Goal: Task Accomplishment & Management: Complete application form

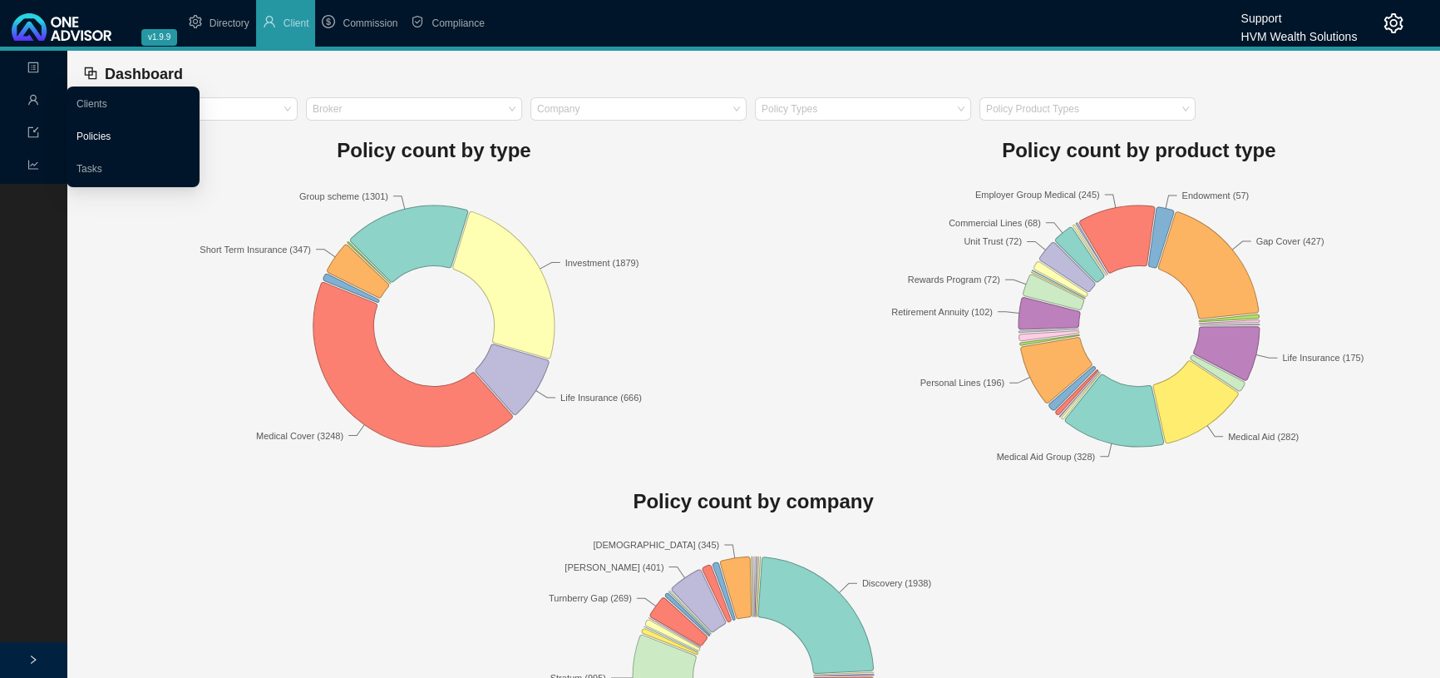
click at [89, 136] on link "Policies" at bounding box center [94, 137] width 34 height 12
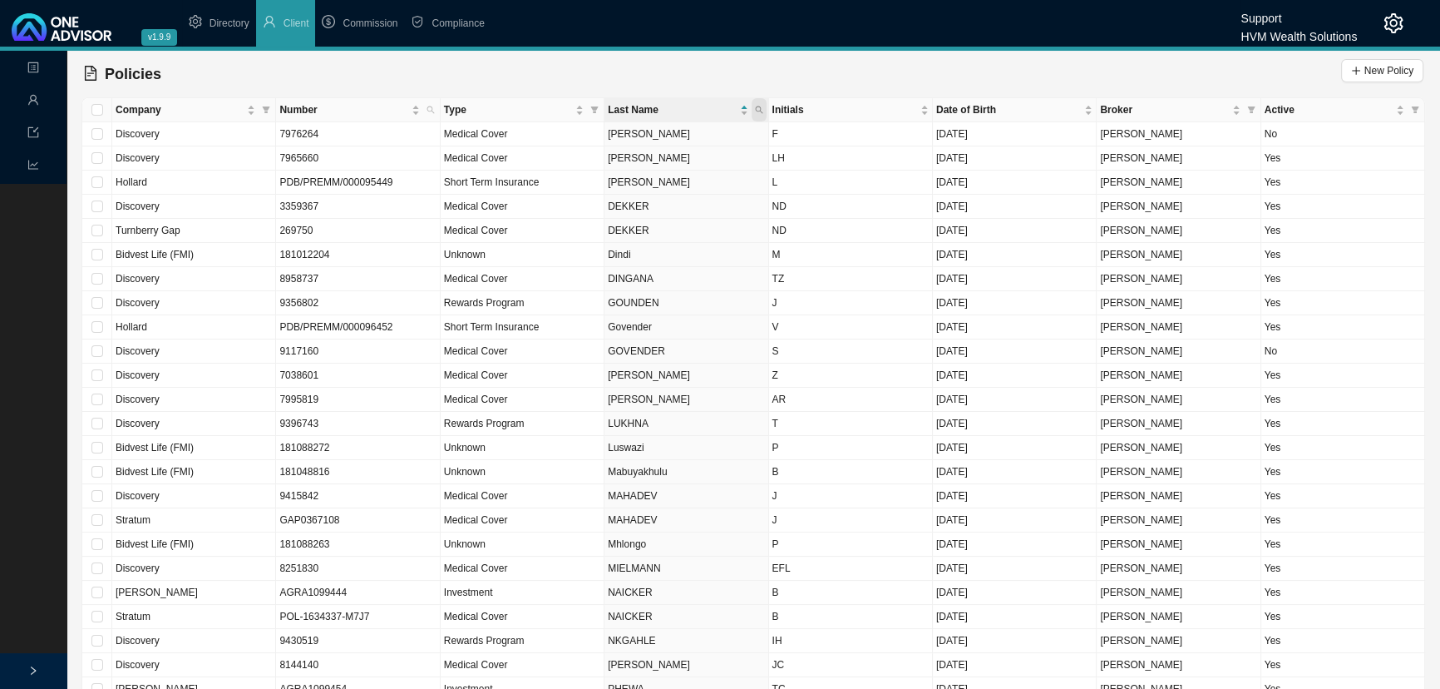
click at [759, 107] on icon "search" at bounding box center [758, 109] width 7 height 7
type input "top"
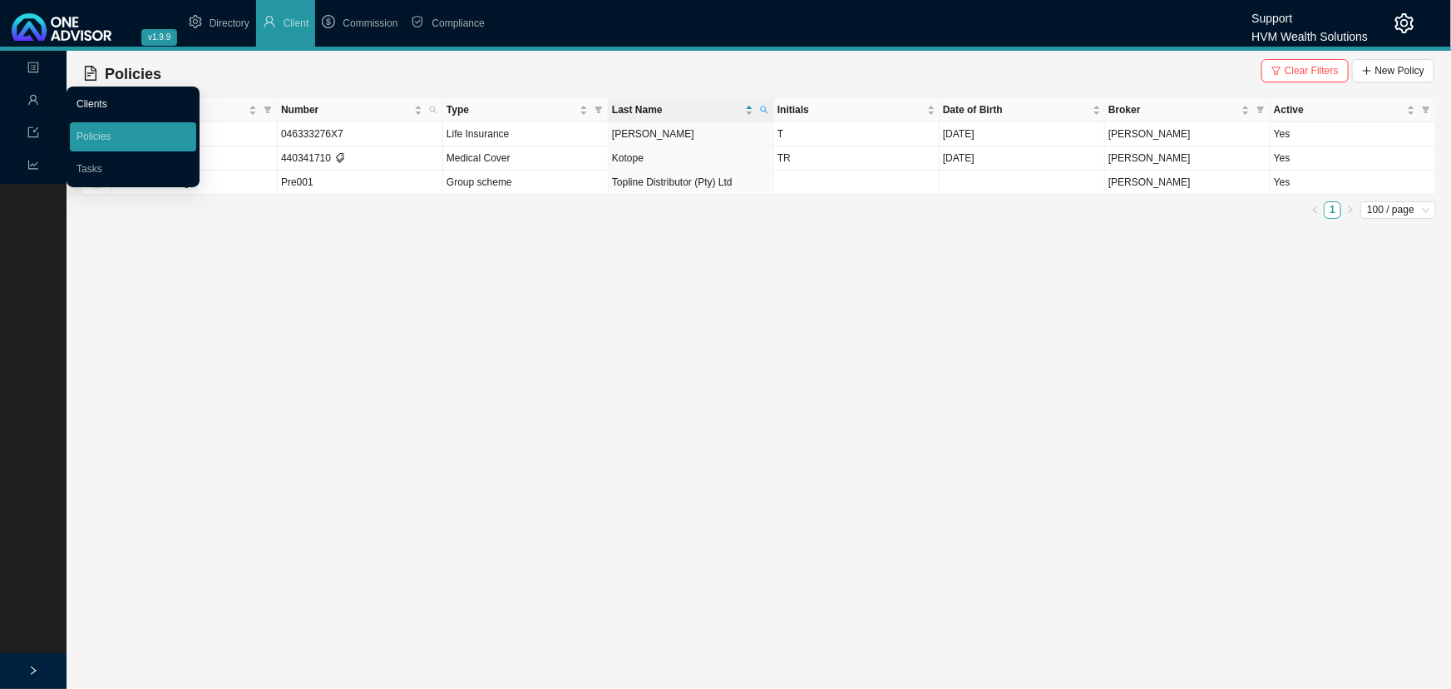
click at [95, 101] on link "Clients" at bounding box center [92, 104] width 31 height 12
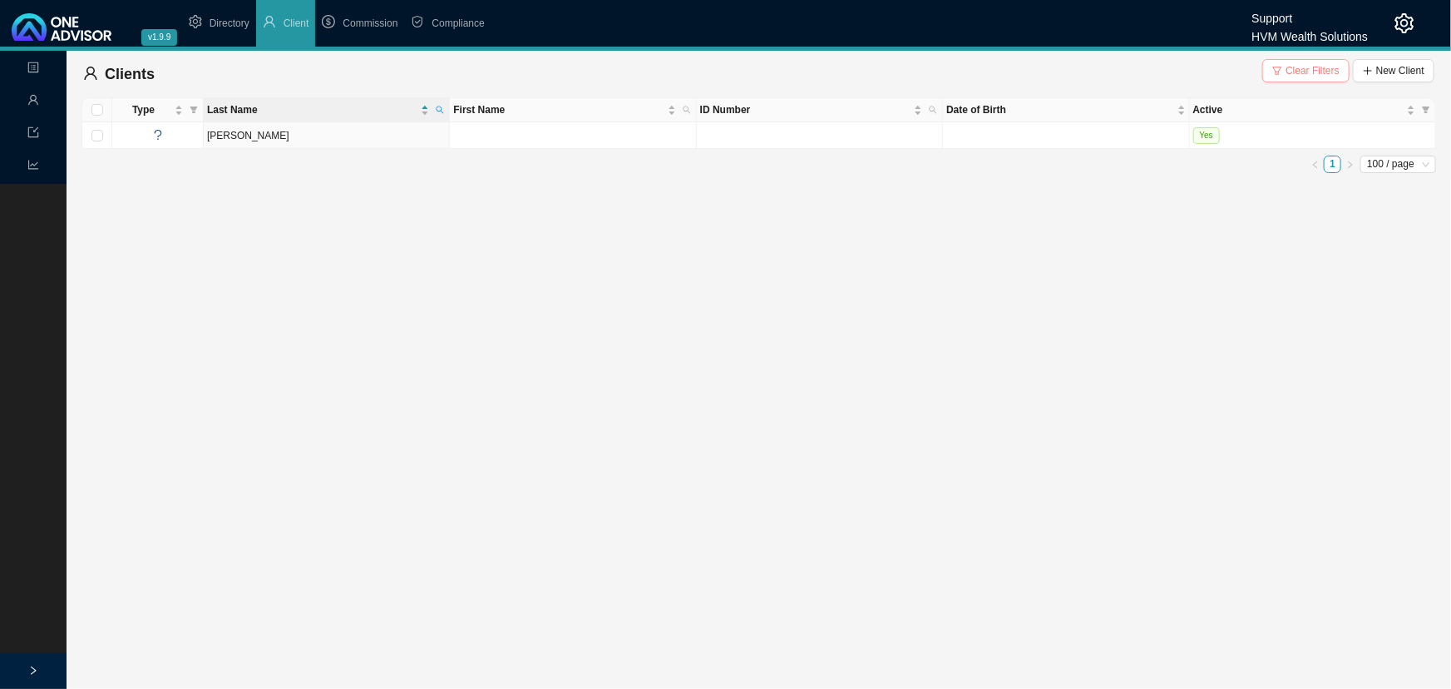
click at [1316, 71] on span "Clear Filters" at bounding box center [1313, 70] width 54 height 17
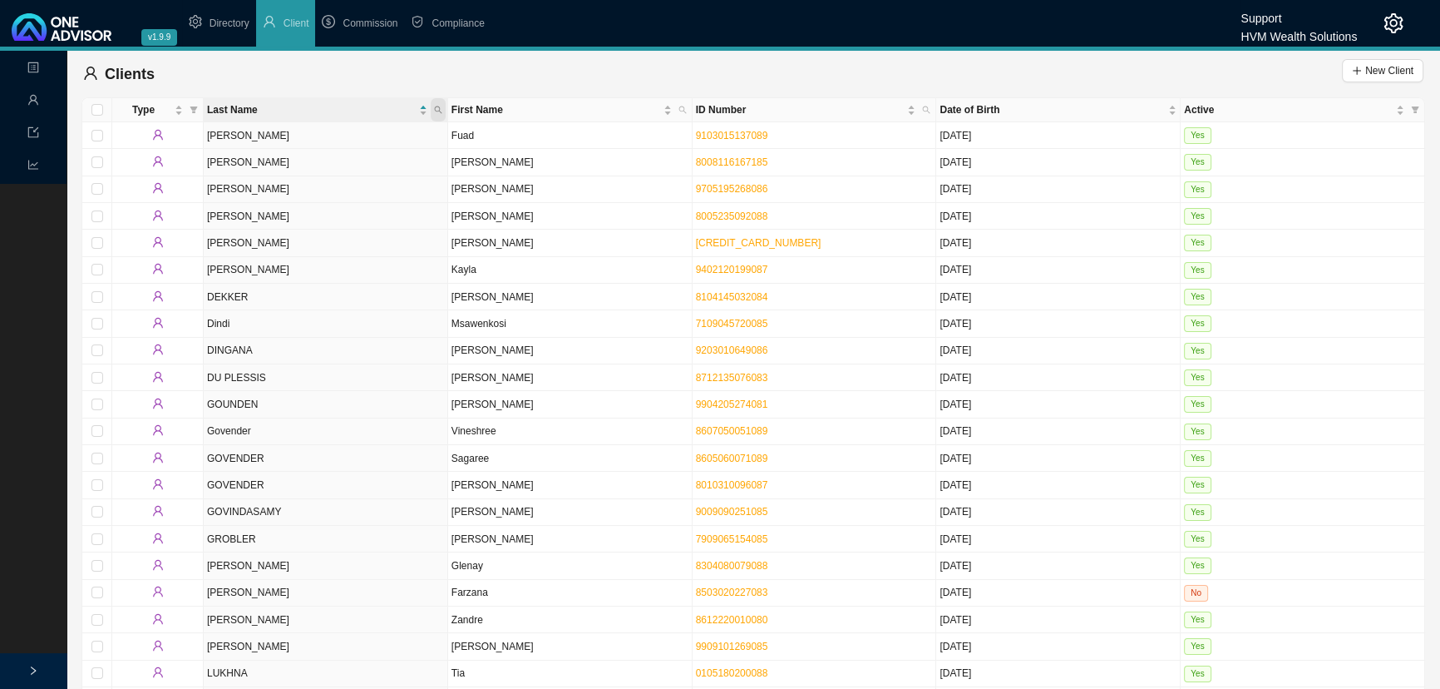
click at [437, 106] on icon "search" at bounding box center [437, 109] width 7 height 7
type input "[PERSON_NAME]"
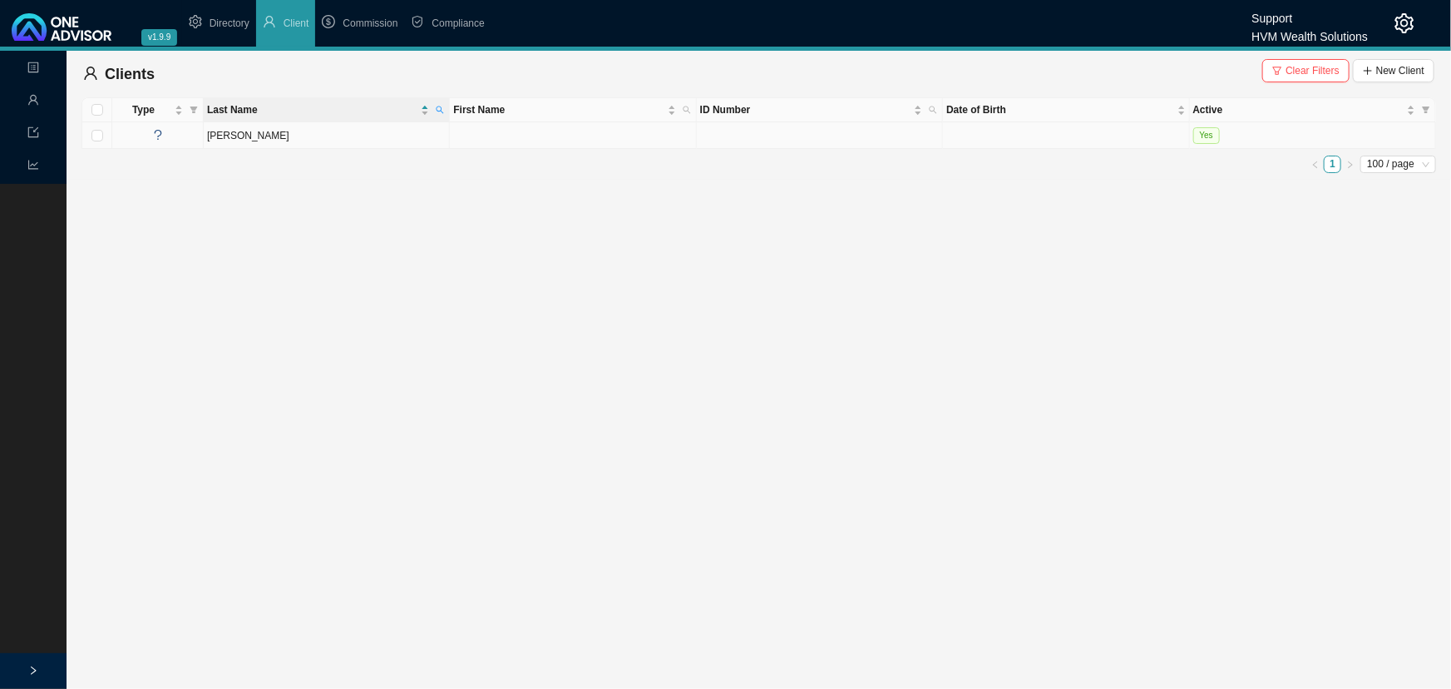
click at [393, 136] on td "[PERSON_NAME]" at bounding box center [327, 135] width 246 height 27
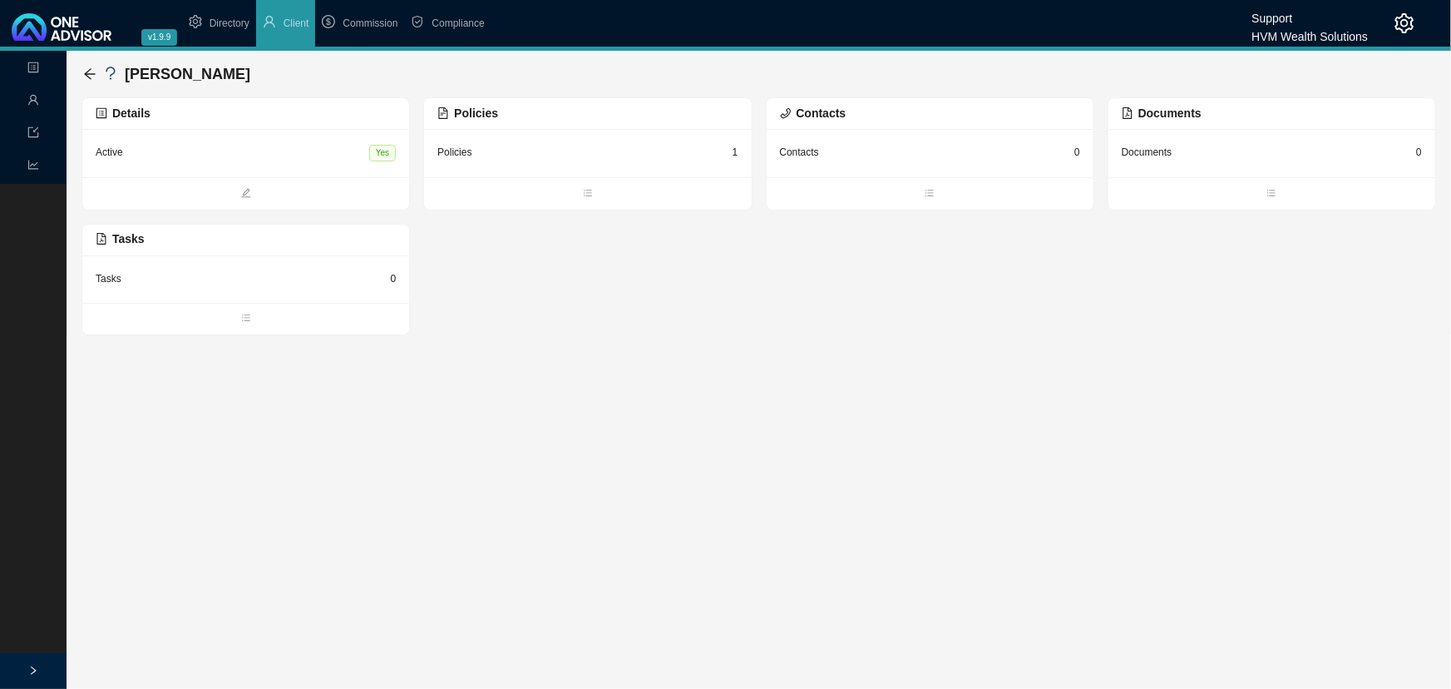
click at [271, 150] on div "Active Yes" at bounding box center [246, 153] width 300 height 22
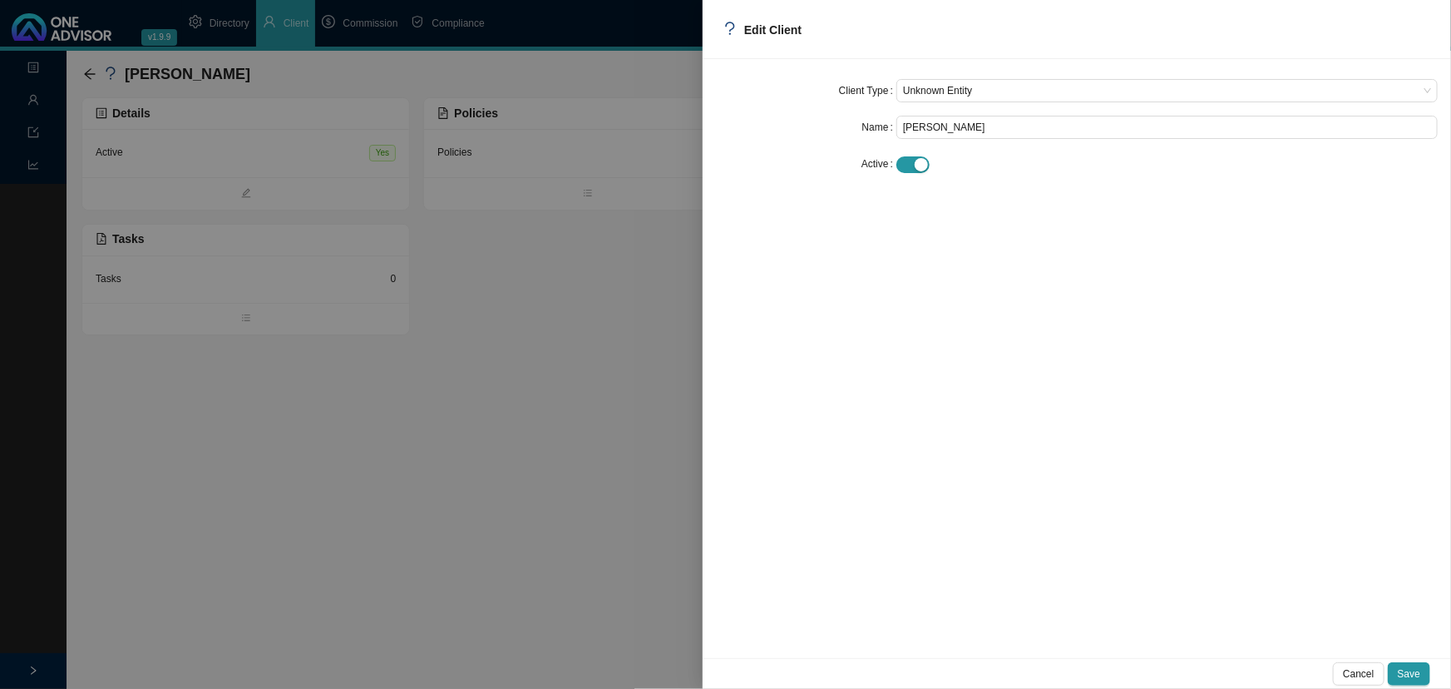
click at [495, 274] on div at bounding box center [725, 344] width 1451 height 689
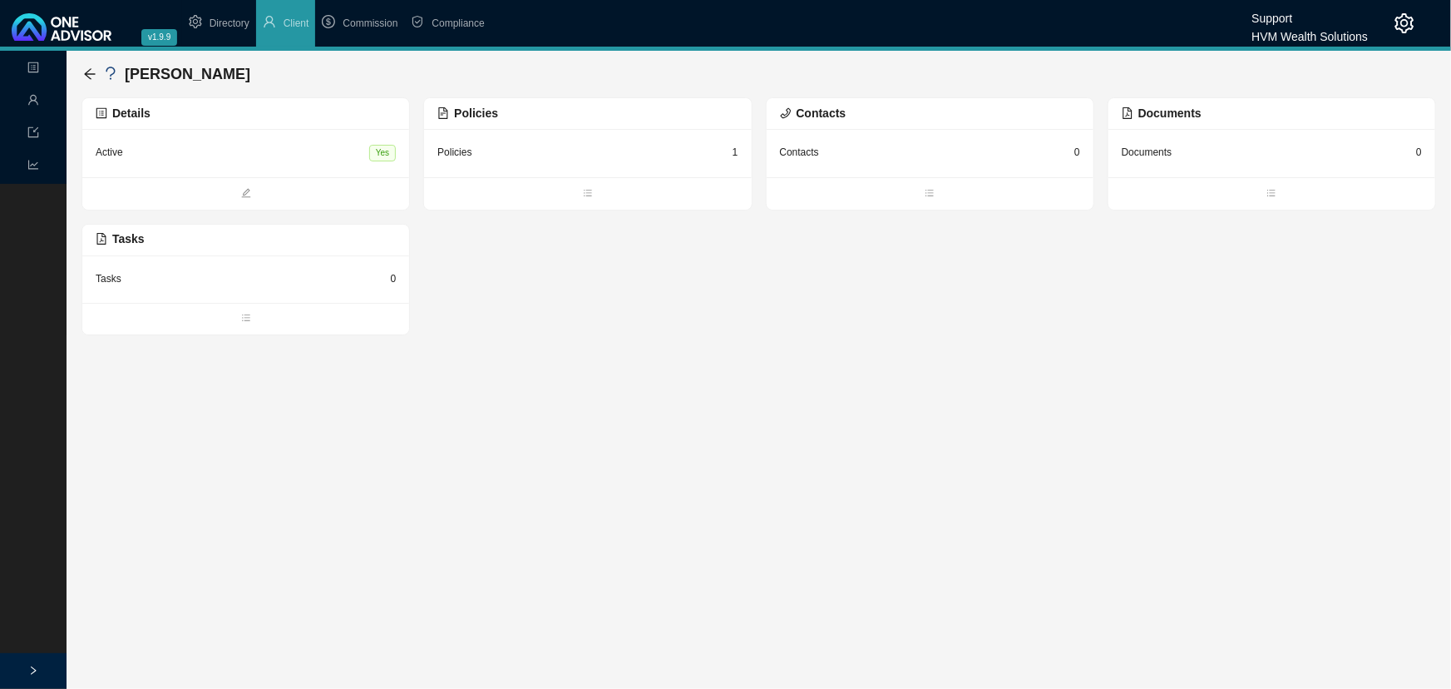
click at [597, 156] on div "Policies 1" at bounding box center [587, 152] width 300 height 21
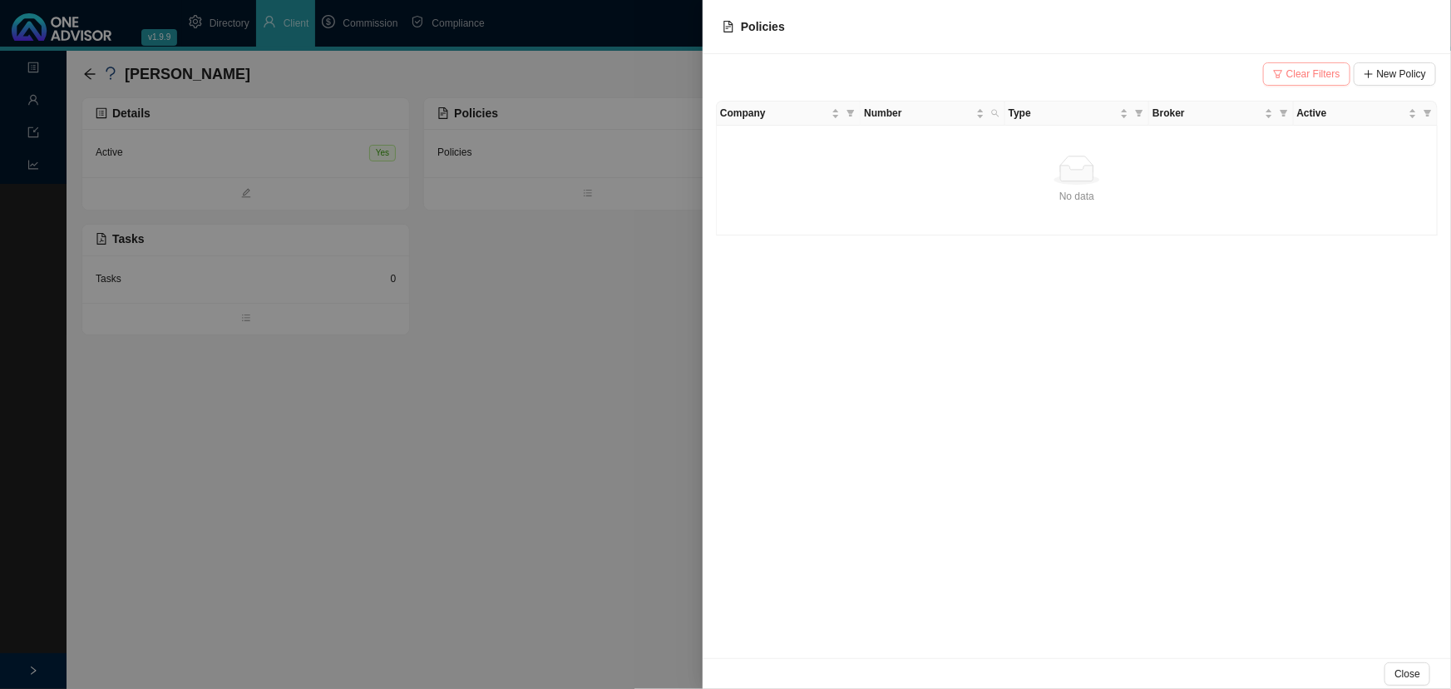
click at [1329, 67] on span "Clear Filters" at bounding box center [1313, 74] width 54 height 17
click at [548, 252] on div at bounding box center [725, 344] width 1451 height 689
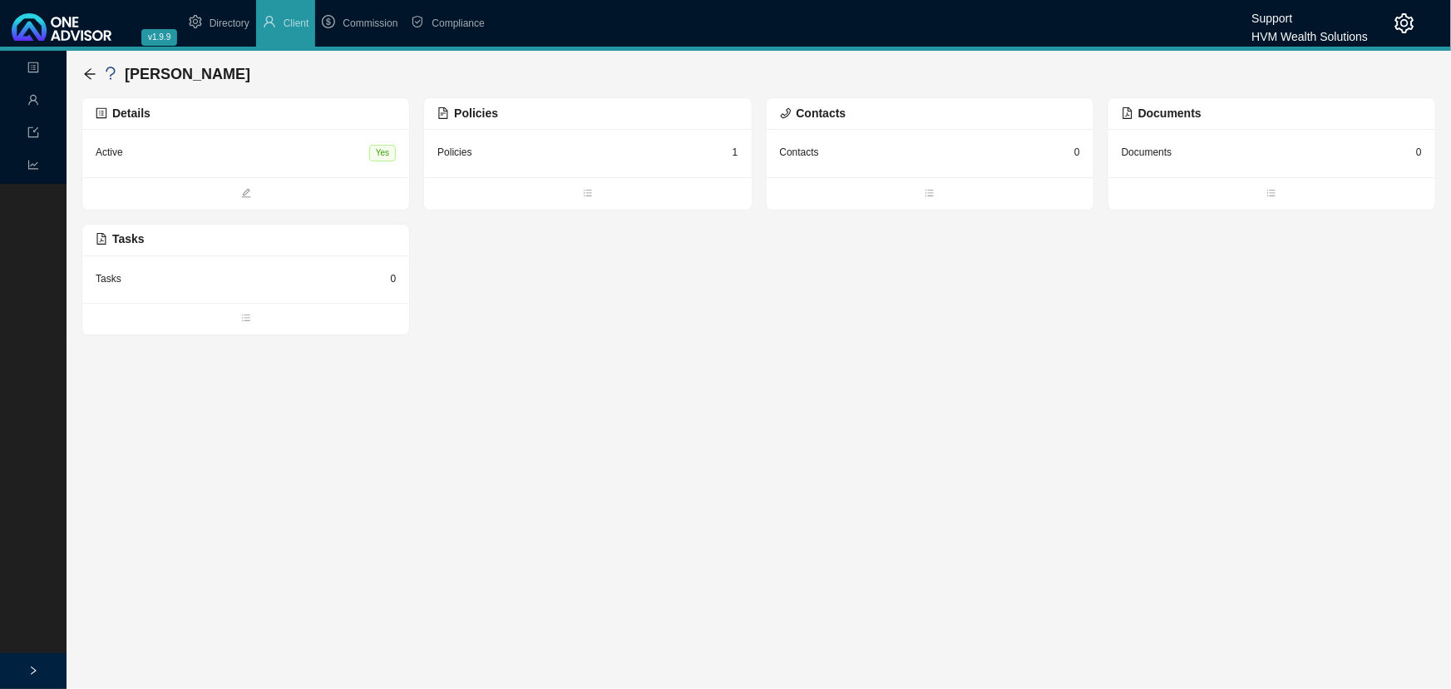
click at [211, 156] on div "Active Yes" at bounding box center [246, 153] width 300 height 22
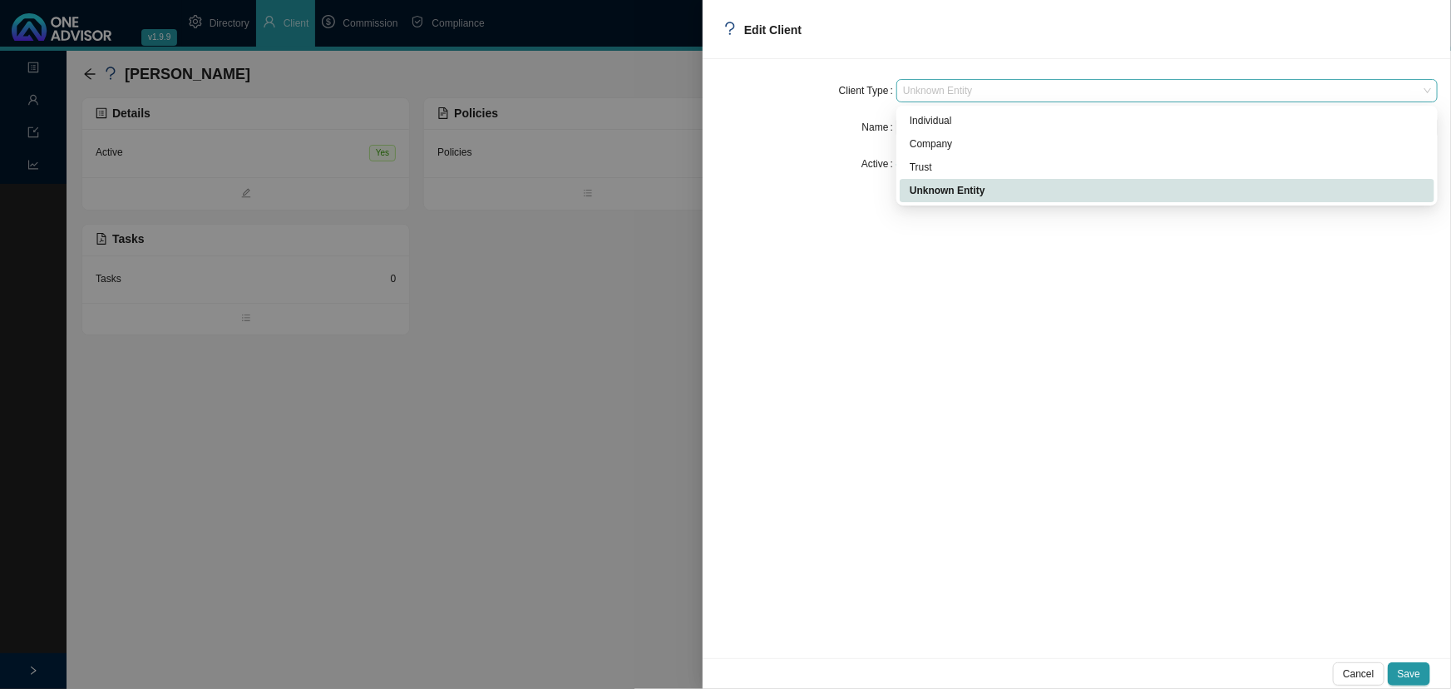
click at [1008, 87] on span "Unknown Entity" at bounding box center [1167, 91] width 528 height 22
click at [972, 121] on div "Individual" at bounding box center [1167, 120] width 515 height 17
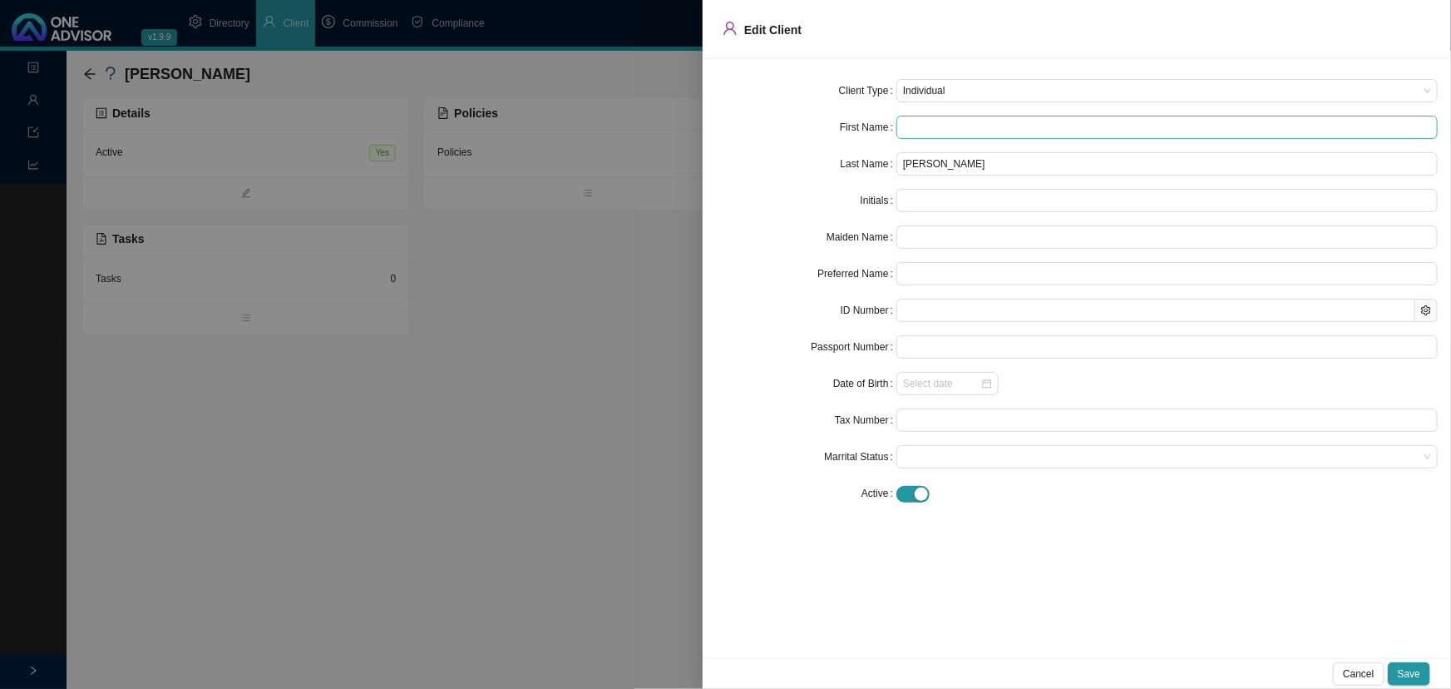
click at [931, 126] on input "text" at bounding box center [1166, 127] width 541 height 23
type input "J"
type input "Jo"
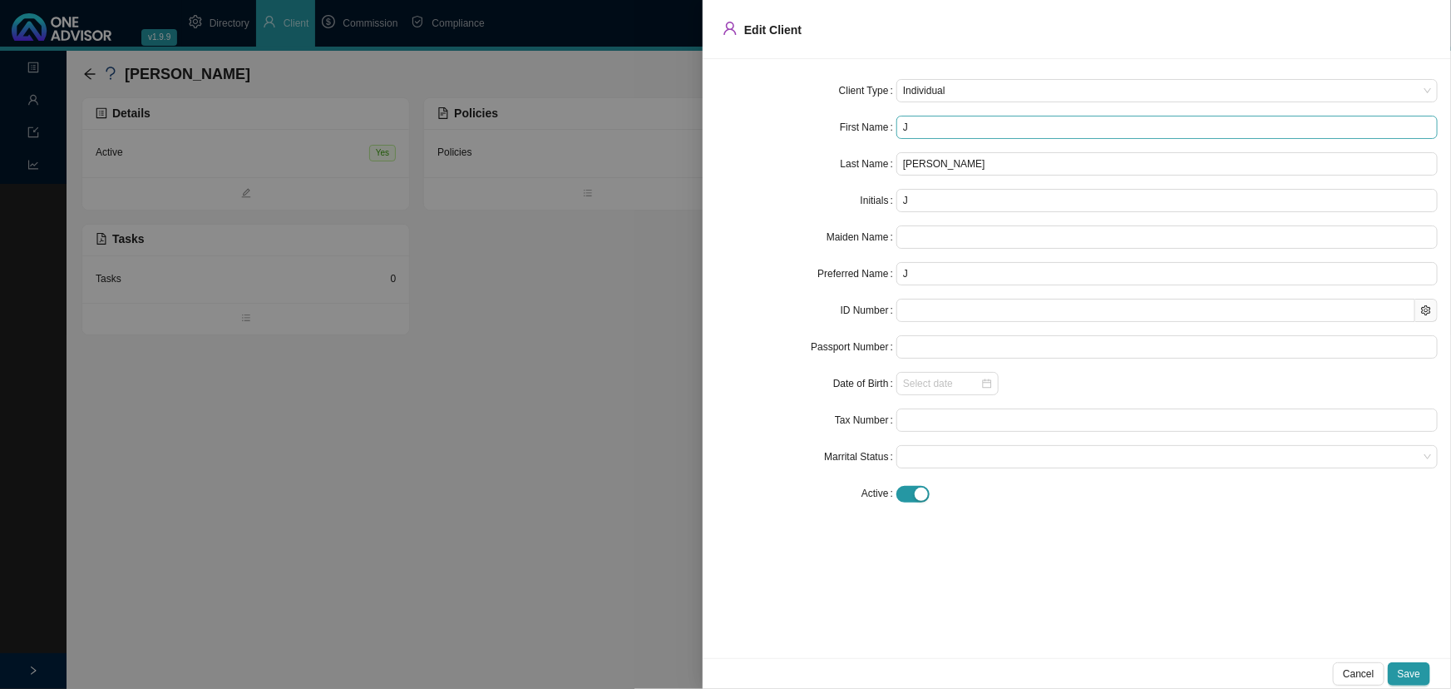
type input "Jo"
type input "[PERSON_NAME]"
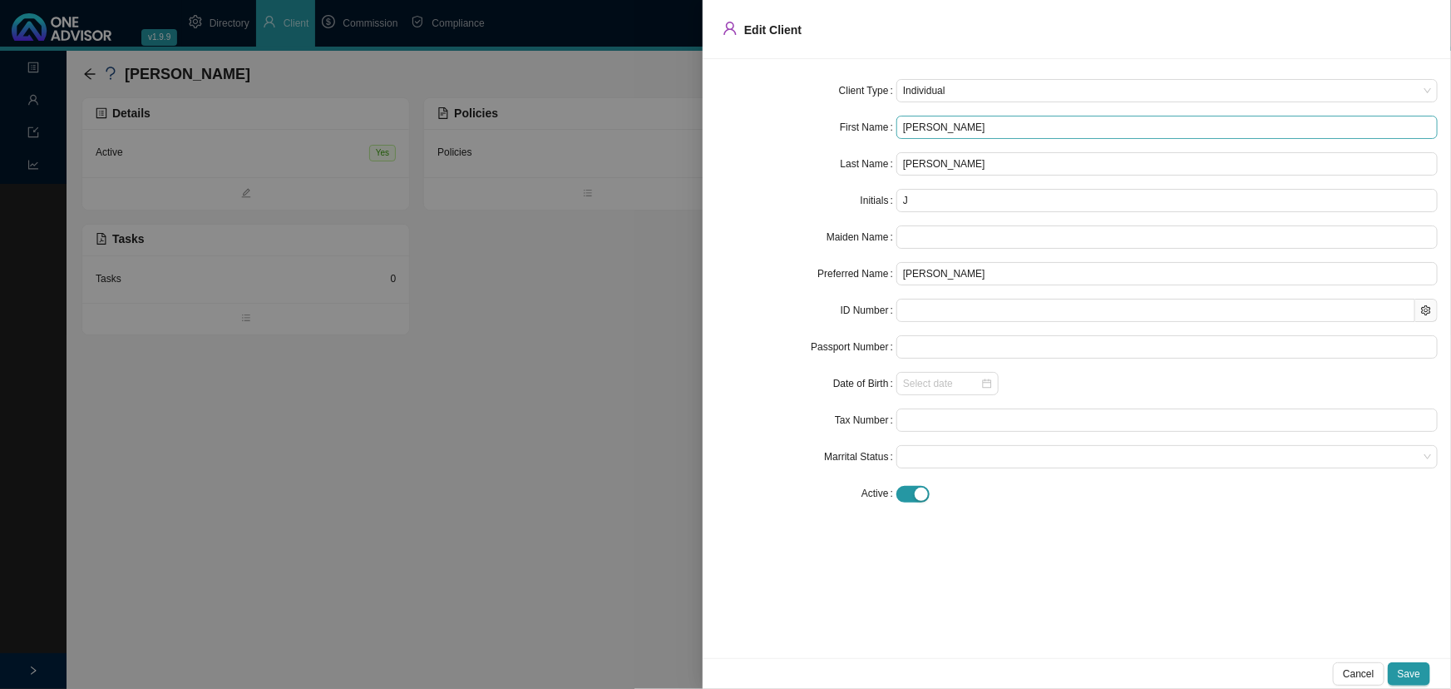
type input "[PERSON_NAME]"
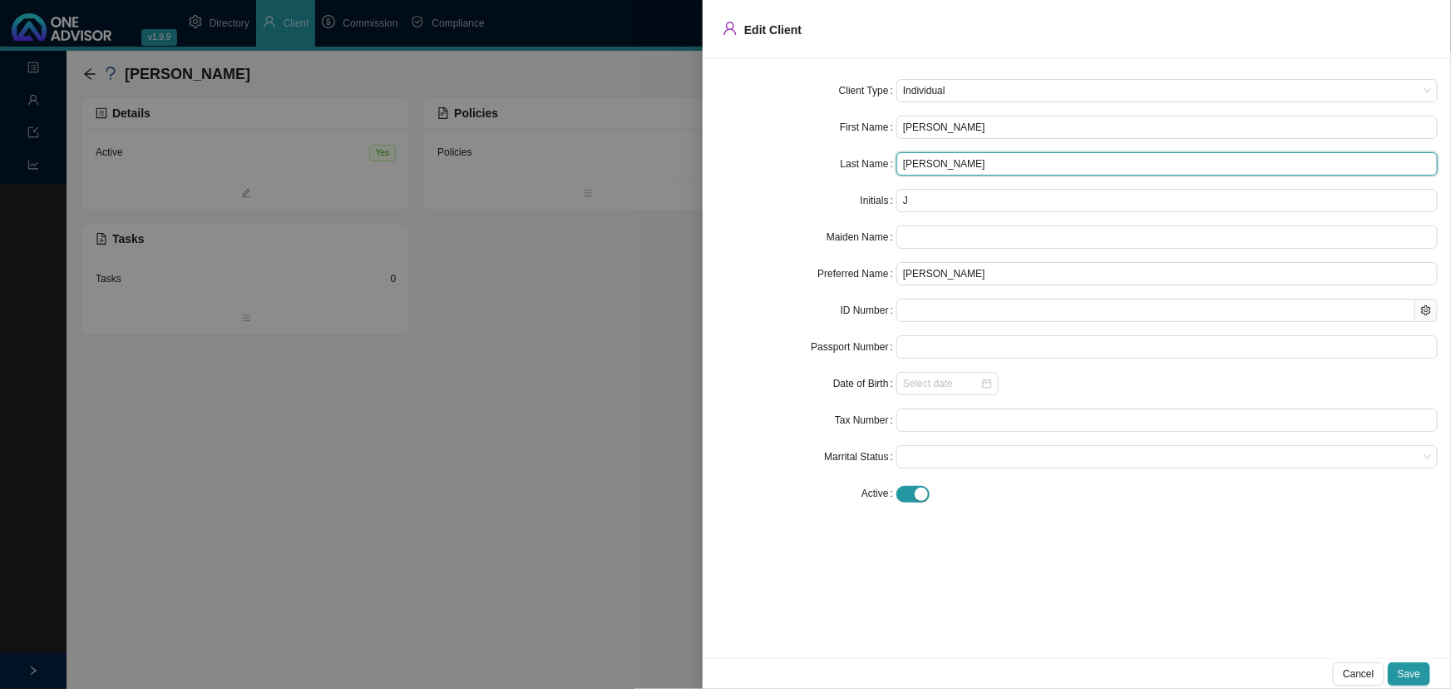
click at [979, 166] on input "[PERSON_NAME]" at bounding box center [1166, 163] width 541 height 23
type input "[PERSON_NAME]"
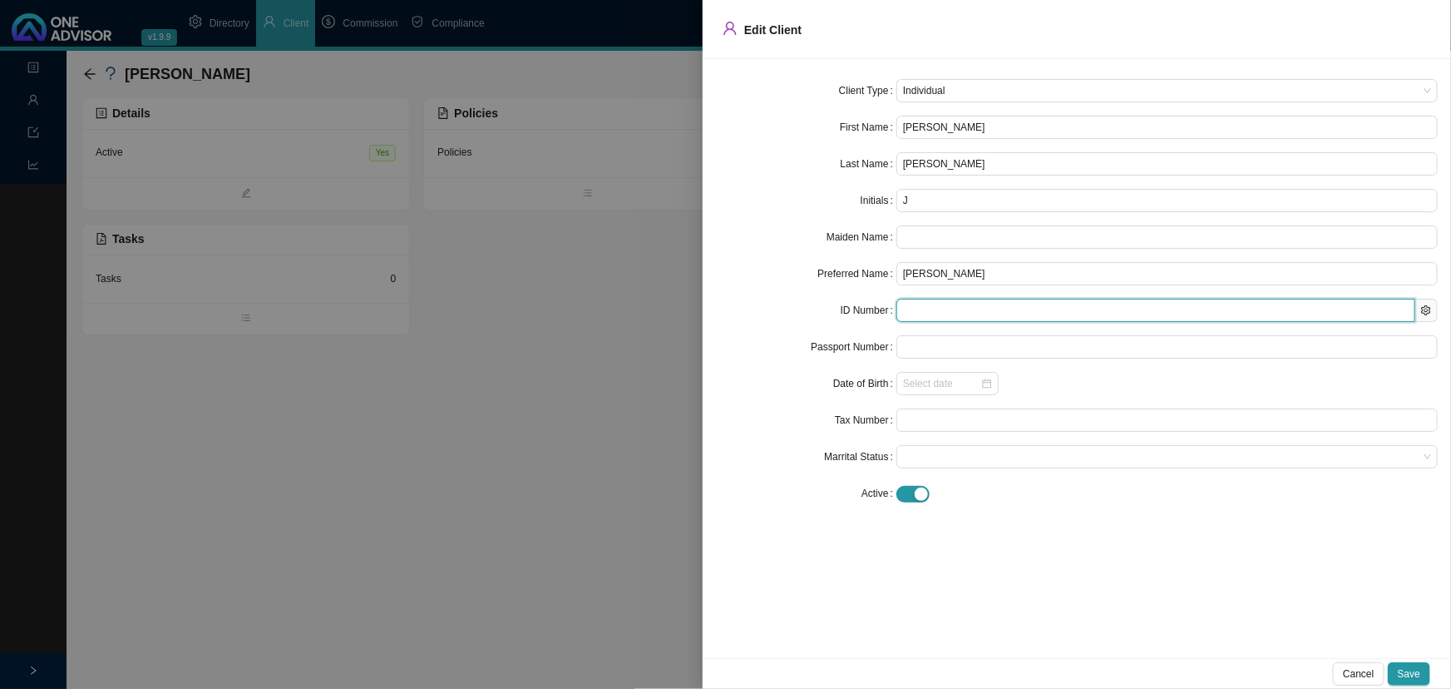
click at [956, 310] on input "text" at bounding box center [1155, 310] width 519 height 23
type input "800924"
type input "[DATE]"
type input "8009240105083"
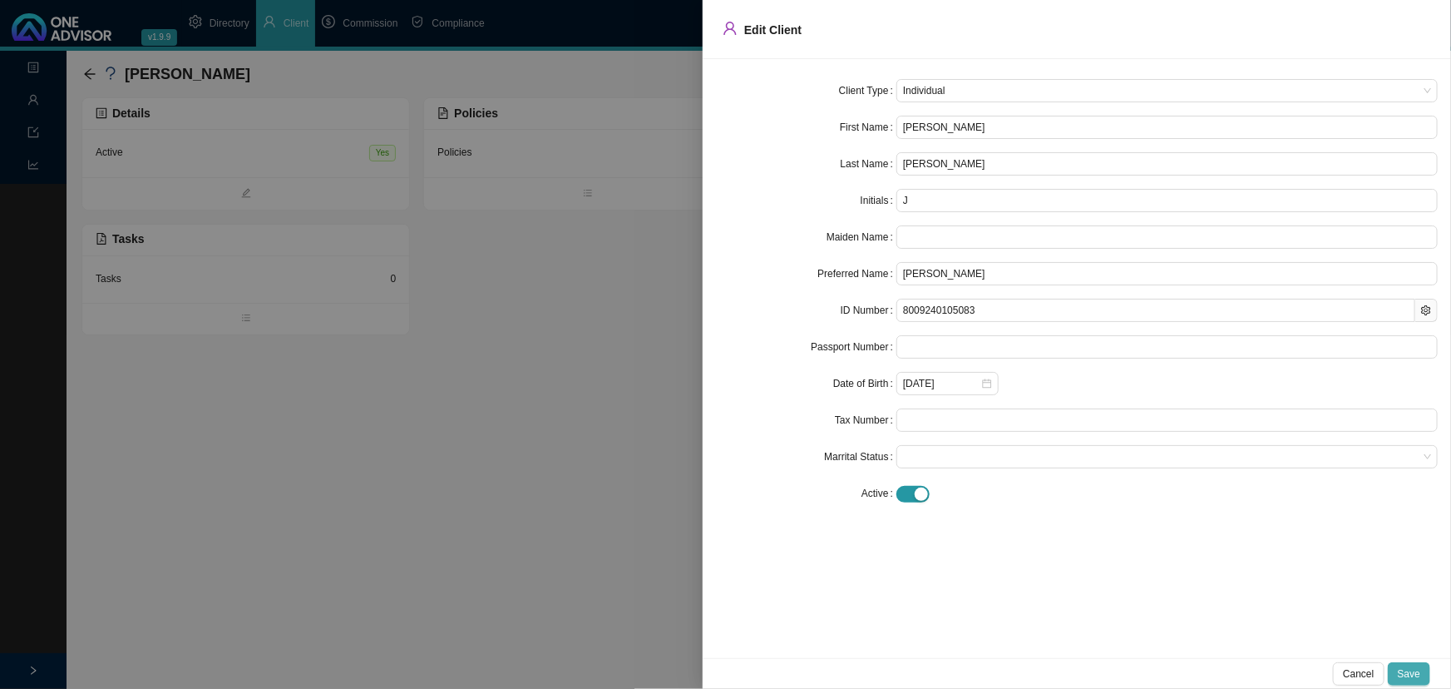
click at [1410, 672] on span "Save" at bounding box center [1409, 673] width 22 height 17
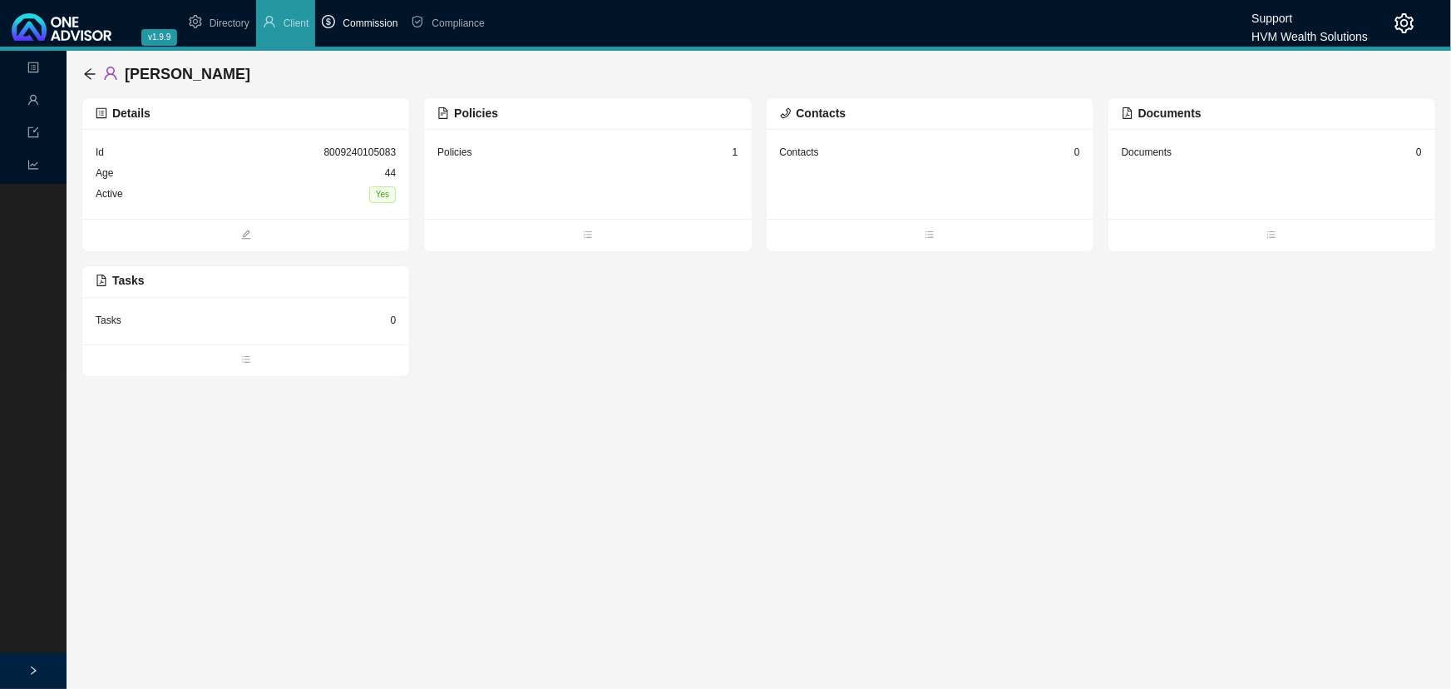
click at [368, 21] on span "Commission" at bounding box center [370, 23] width 55 height 12
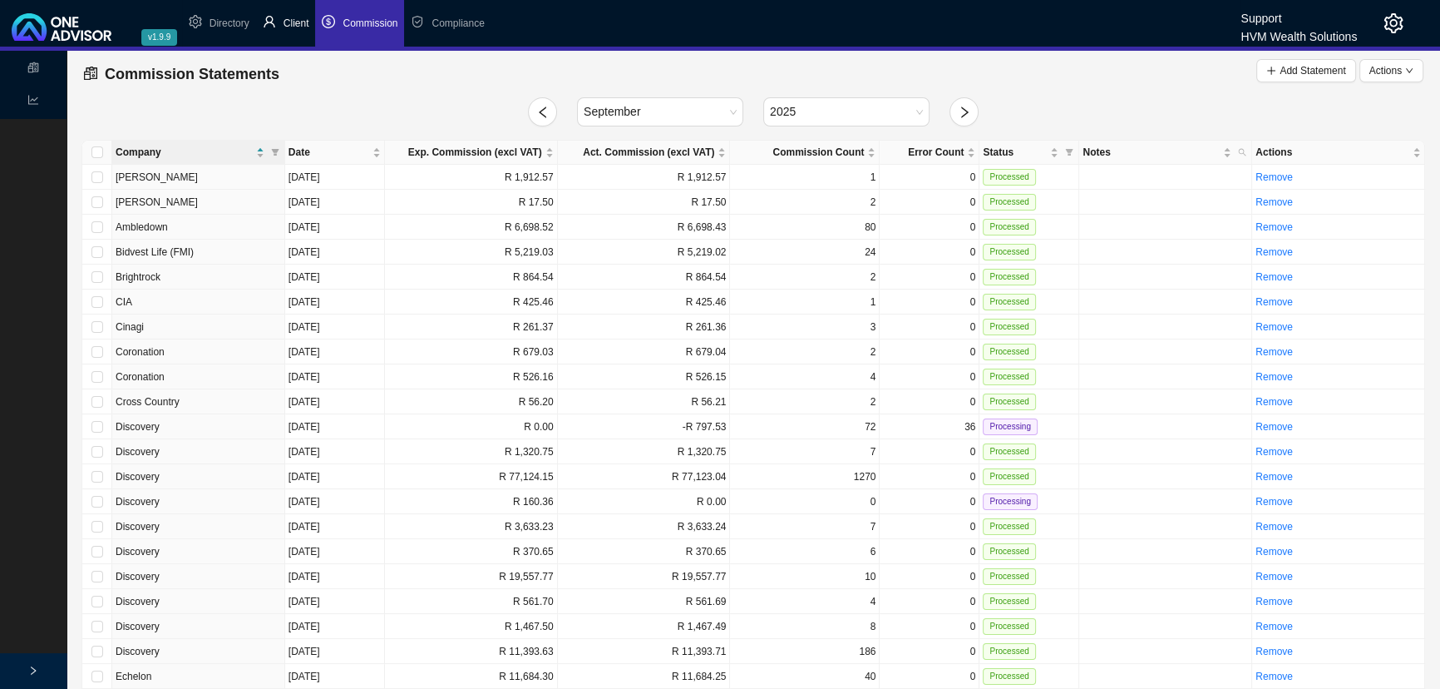
click at [304, 24] on span "Client" at bounding box center [297, 23] width 26 height 12
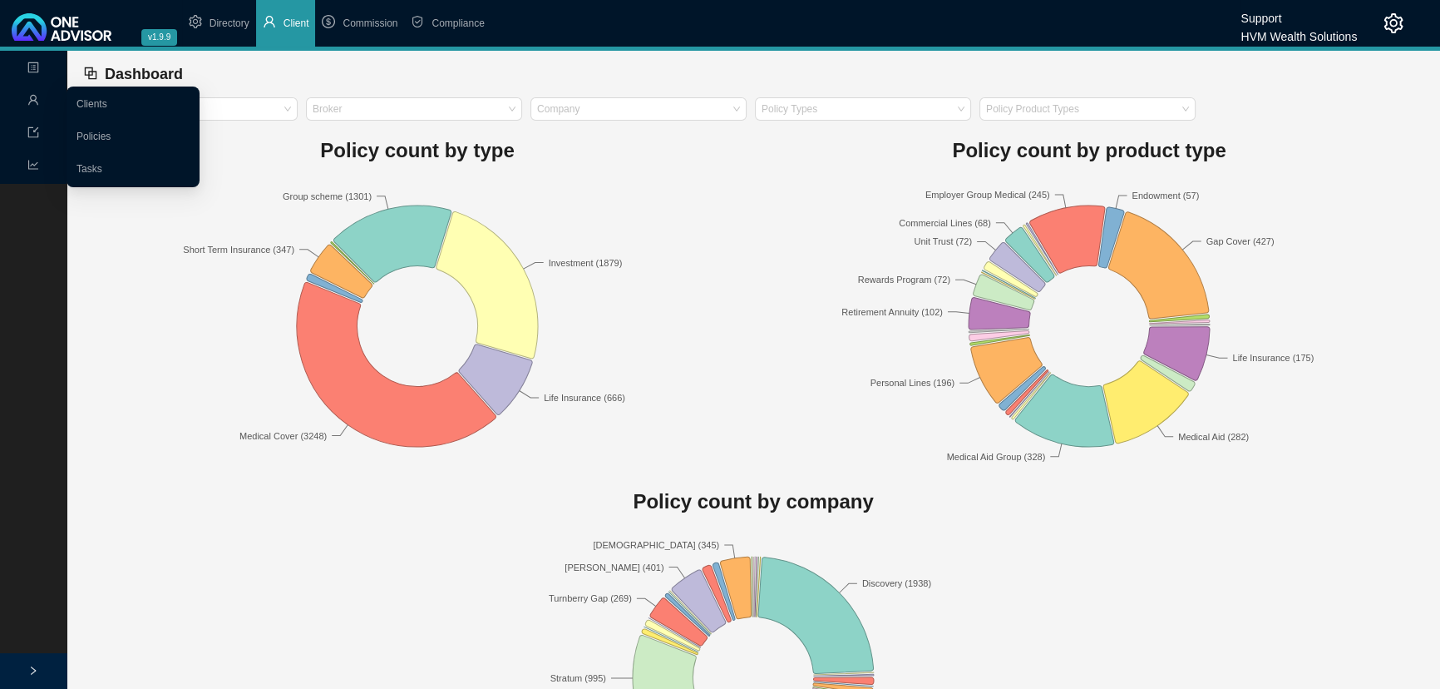
click at [34, 96] on icon "user" at bounding box center [33, 100] width 10 height 10
click at [107, 101] on link "Clients" at bounding box center [92, 104] width 31 height 12
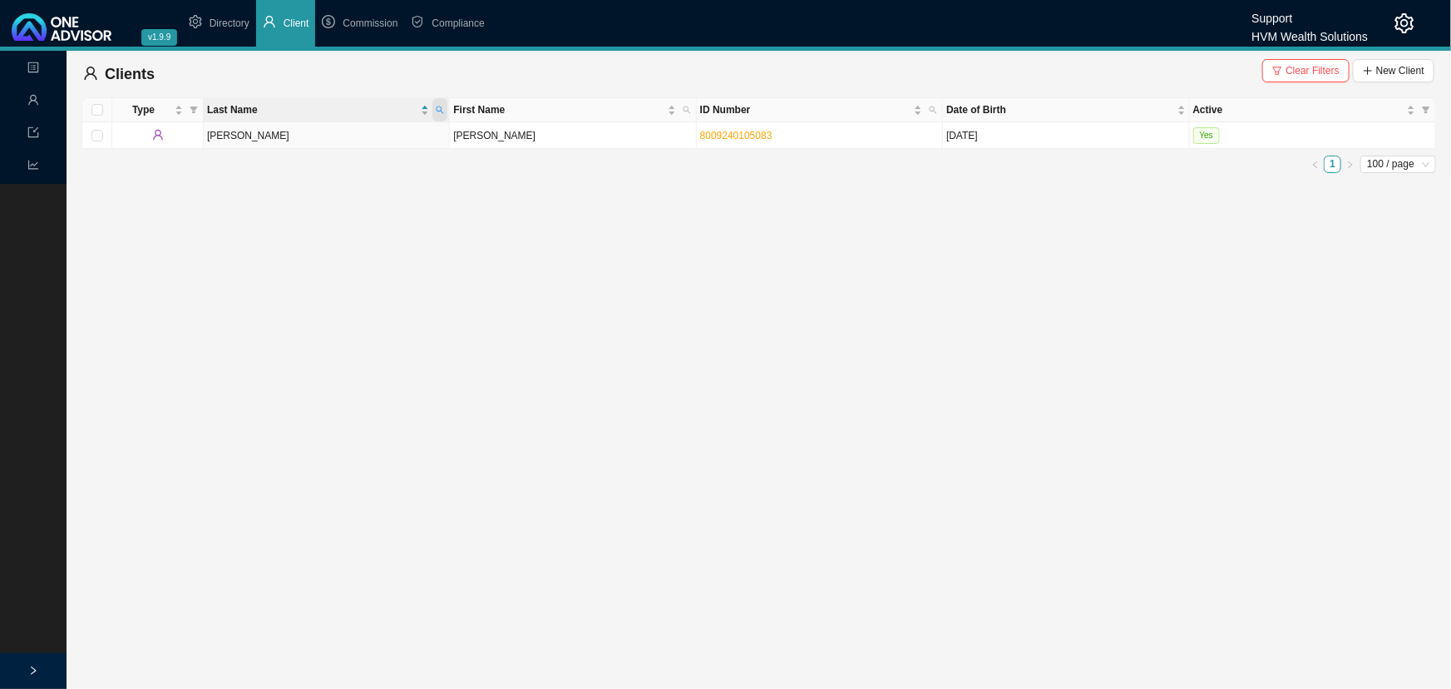
click at [444, 107] on span at bounding box center [439, 109] width 15 height 23
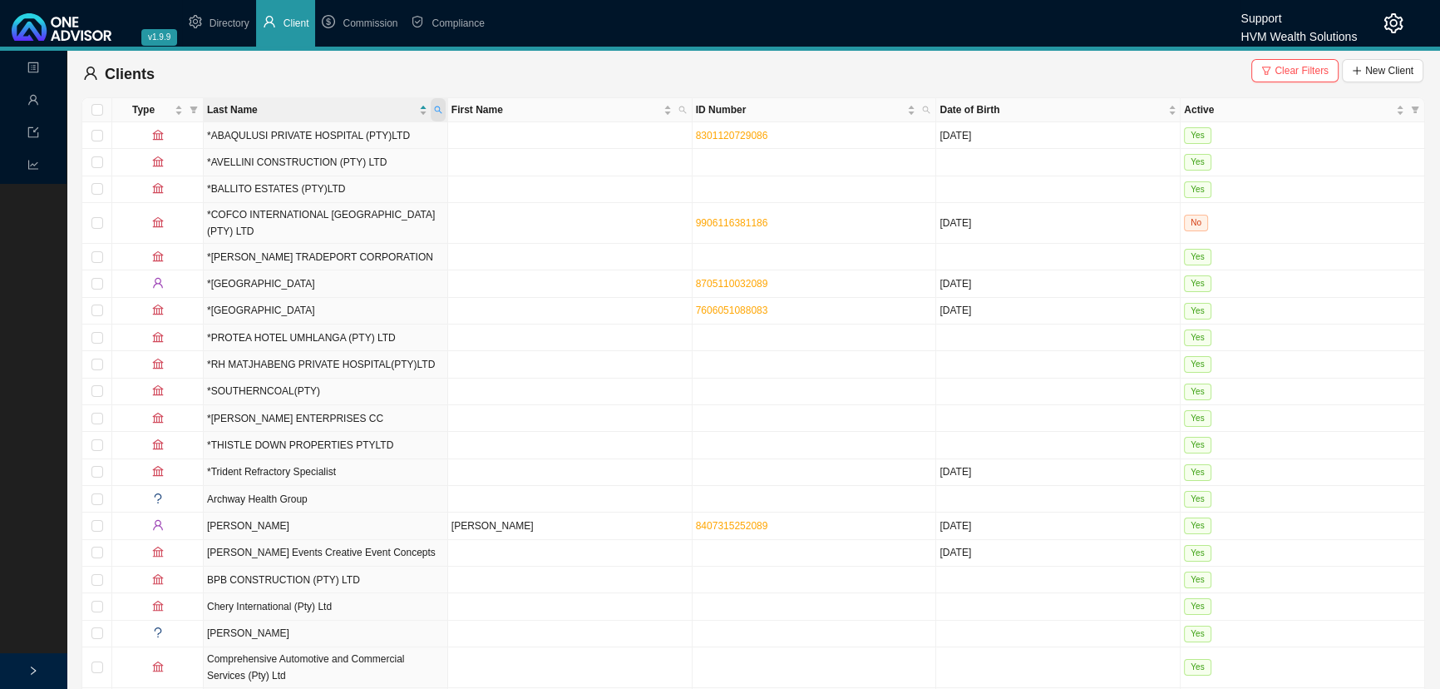
click at [434, 111] on icon "search" at bounding box center [438, 110] width 8 height 8
click at [332, 139] on input "top" at bounding box center [361, 142] width 156 height 23
type input "topline"
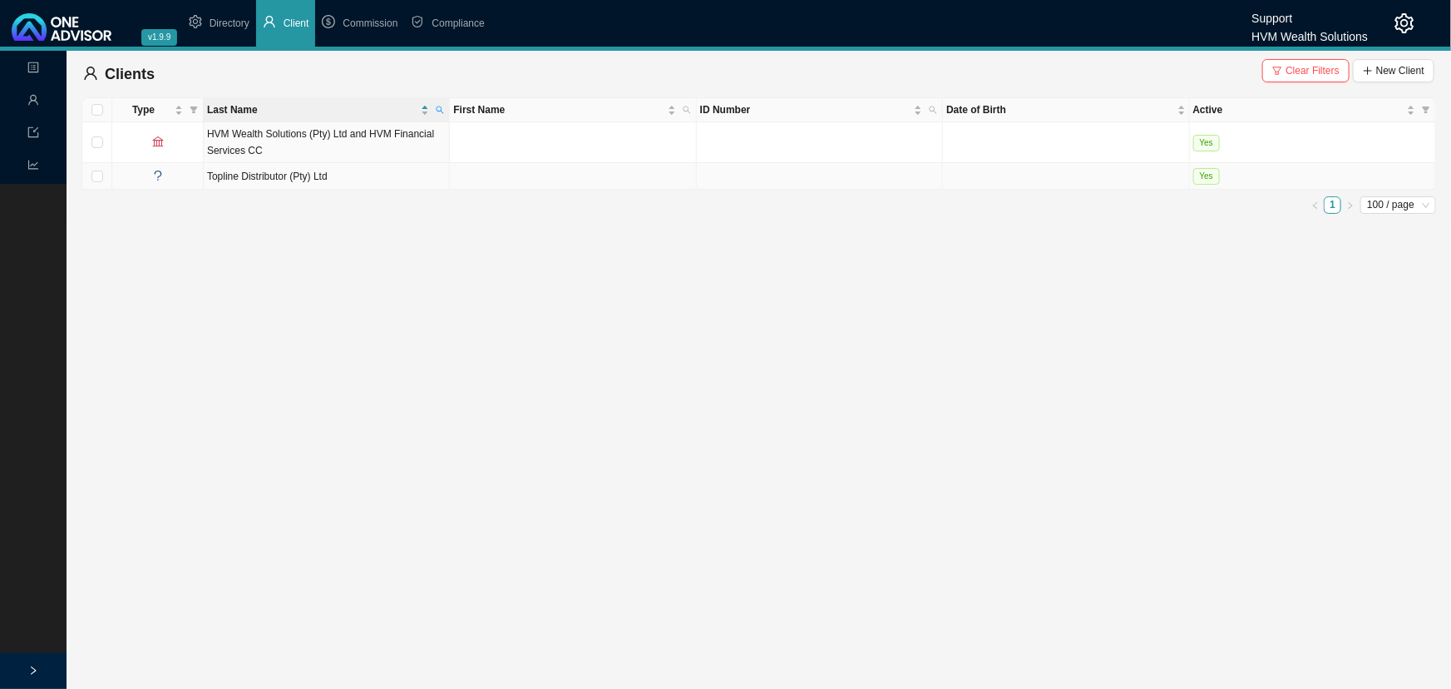
click at [348, 175] on td "Topline Distributor (Pty) Ltd" at bounding box center [327, 176] width 246 height 27
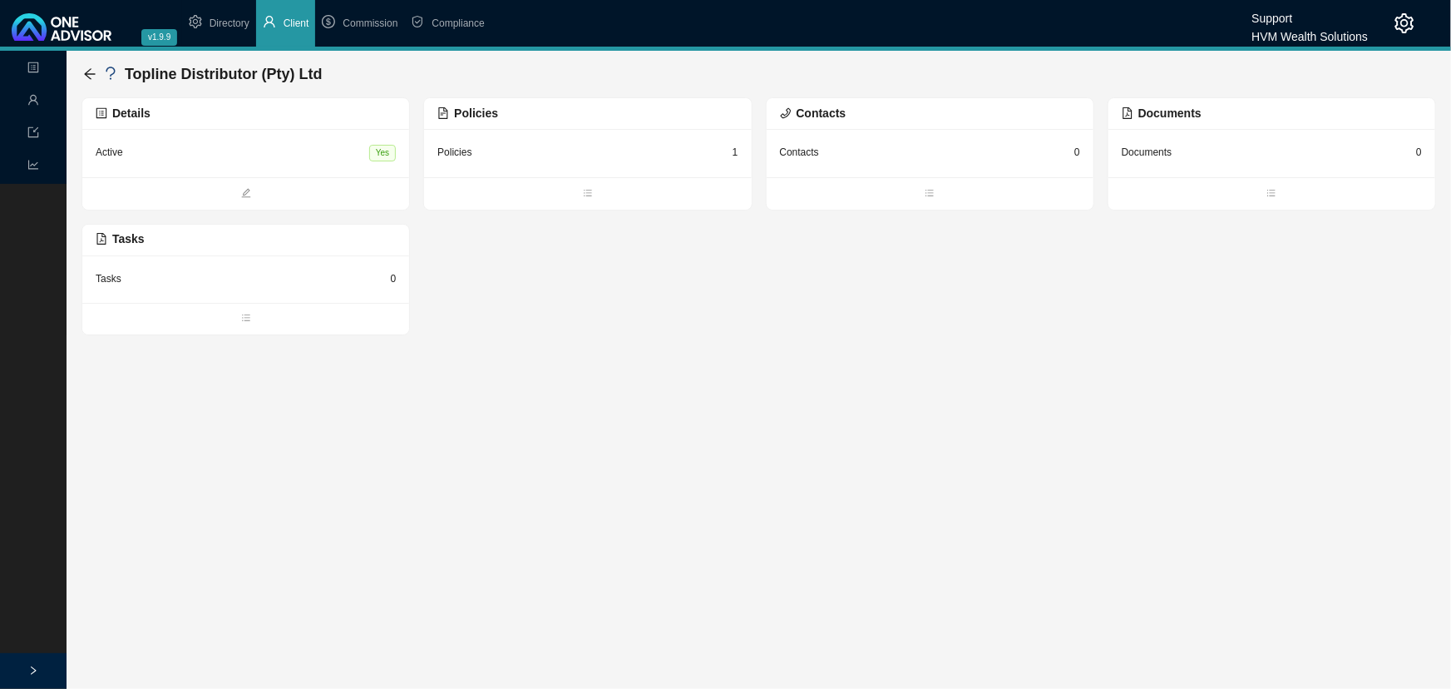
click at [227, 150] on div "Active Yes" at bounding box center [246, 153] width 300 height 22
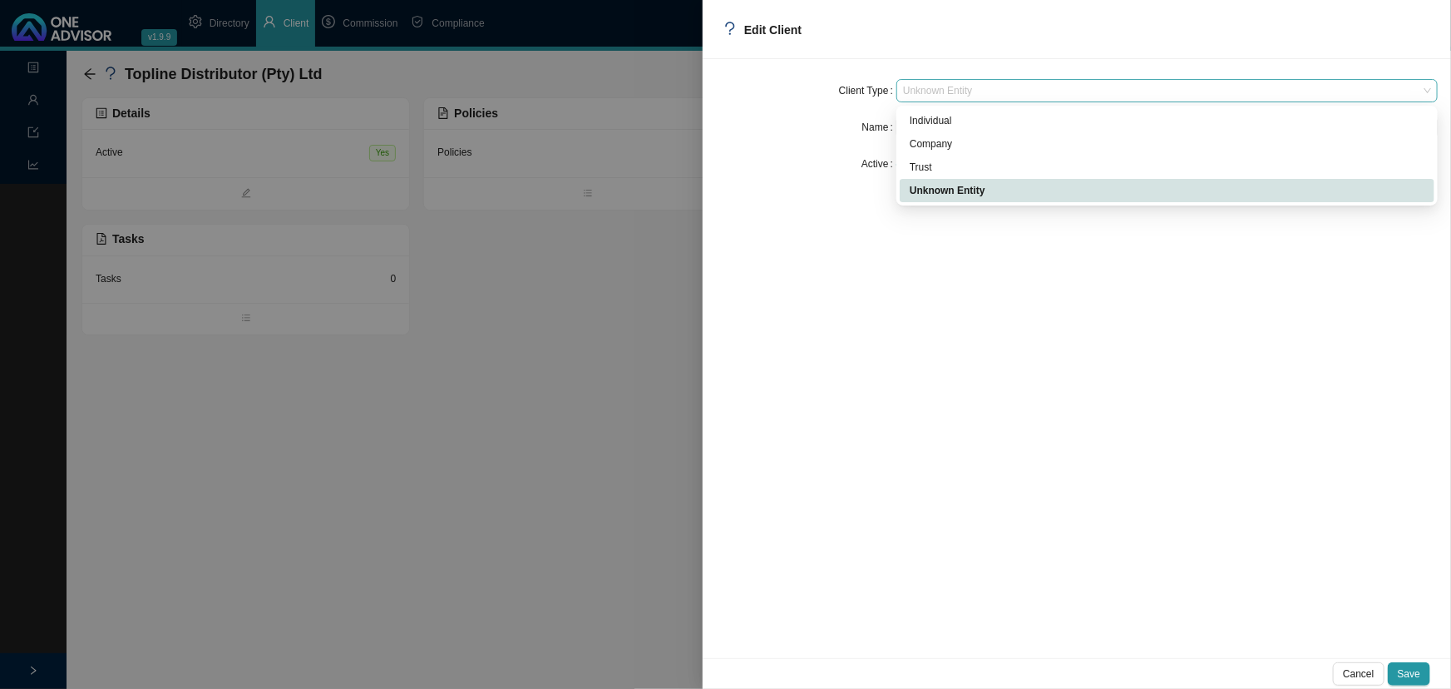
click at [1019, 86] on span "Unknown Entity" at bounding box center [1167, 91] width 528 height 22
click at [951, 141] on div "Company" at bounding box center [1167, 144] width 515 height 17
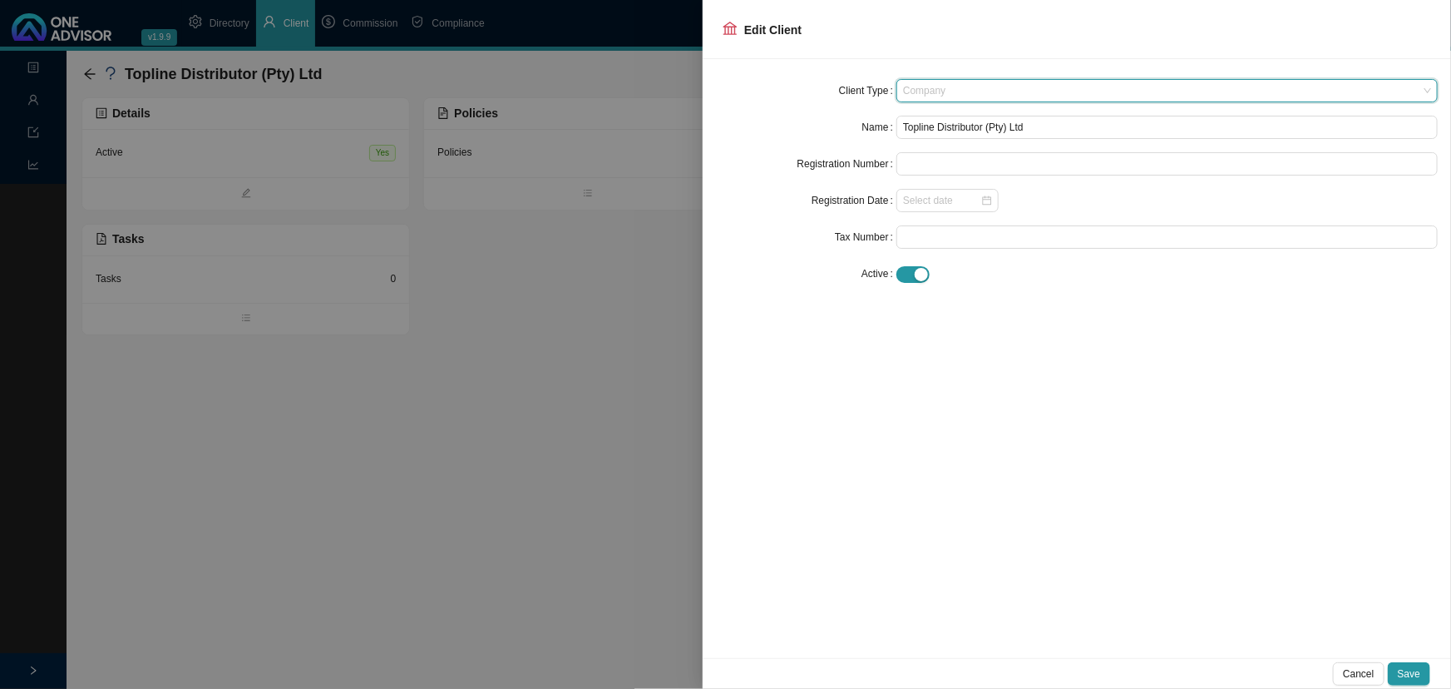
click at [954, 88] on span "Company" at bounding box center [1167, 91] width 528 height 22
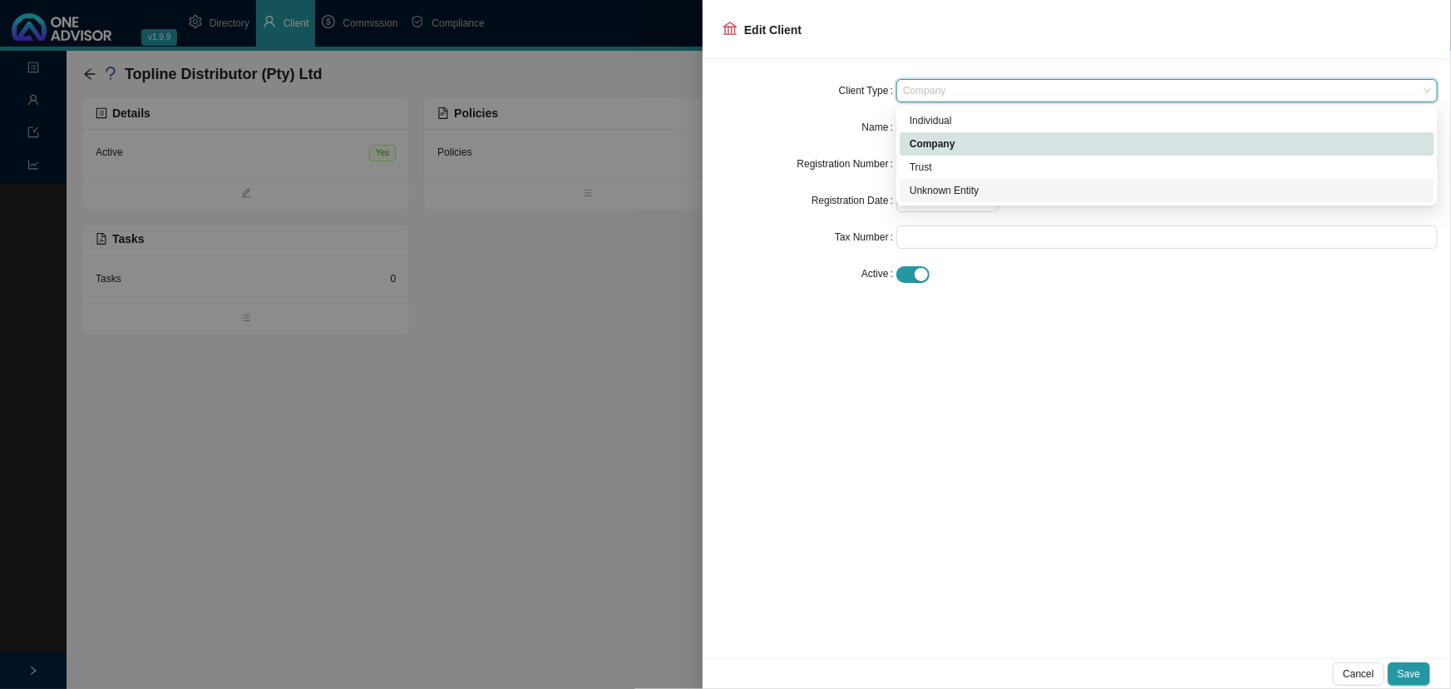
click at [955, 190] on div "Unknown Entity" at bounding box center [1167, 190] width 515 height 17
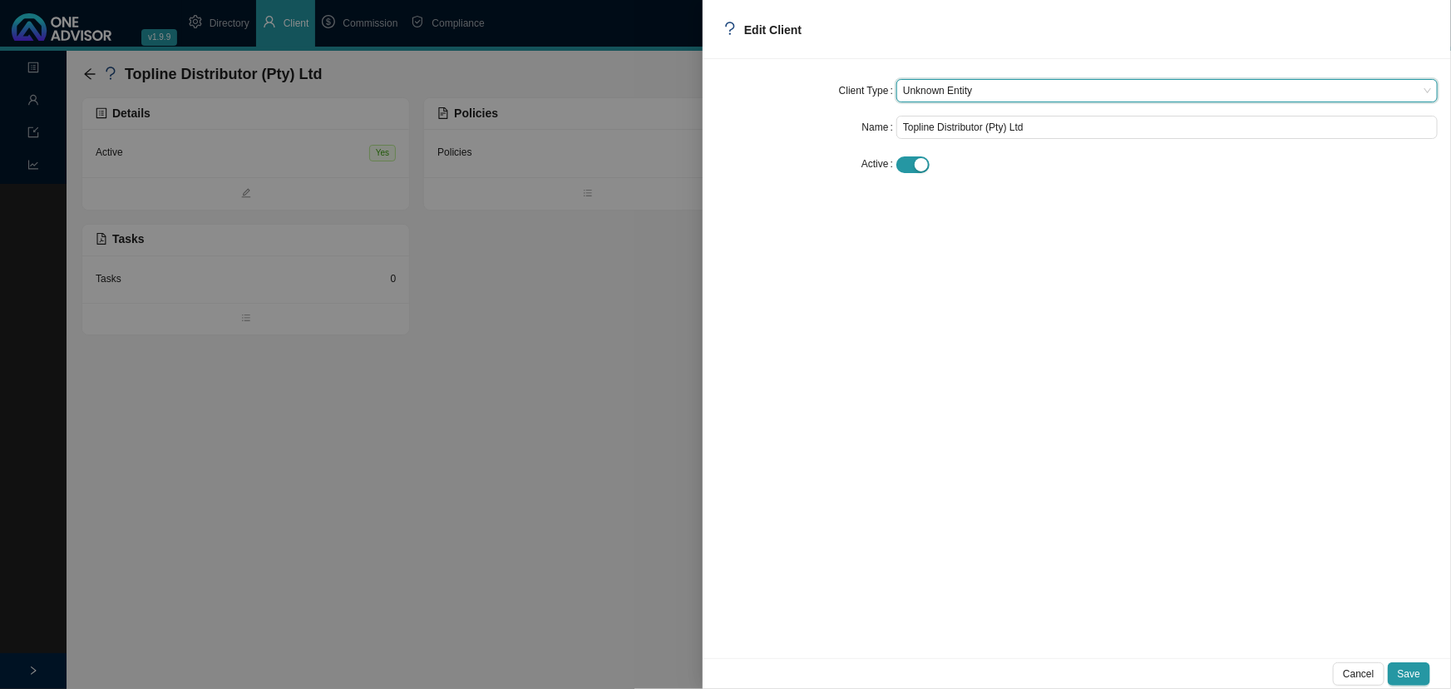
click at [565, 269] on div at bounding box center [725, 344] width 1451 height 689
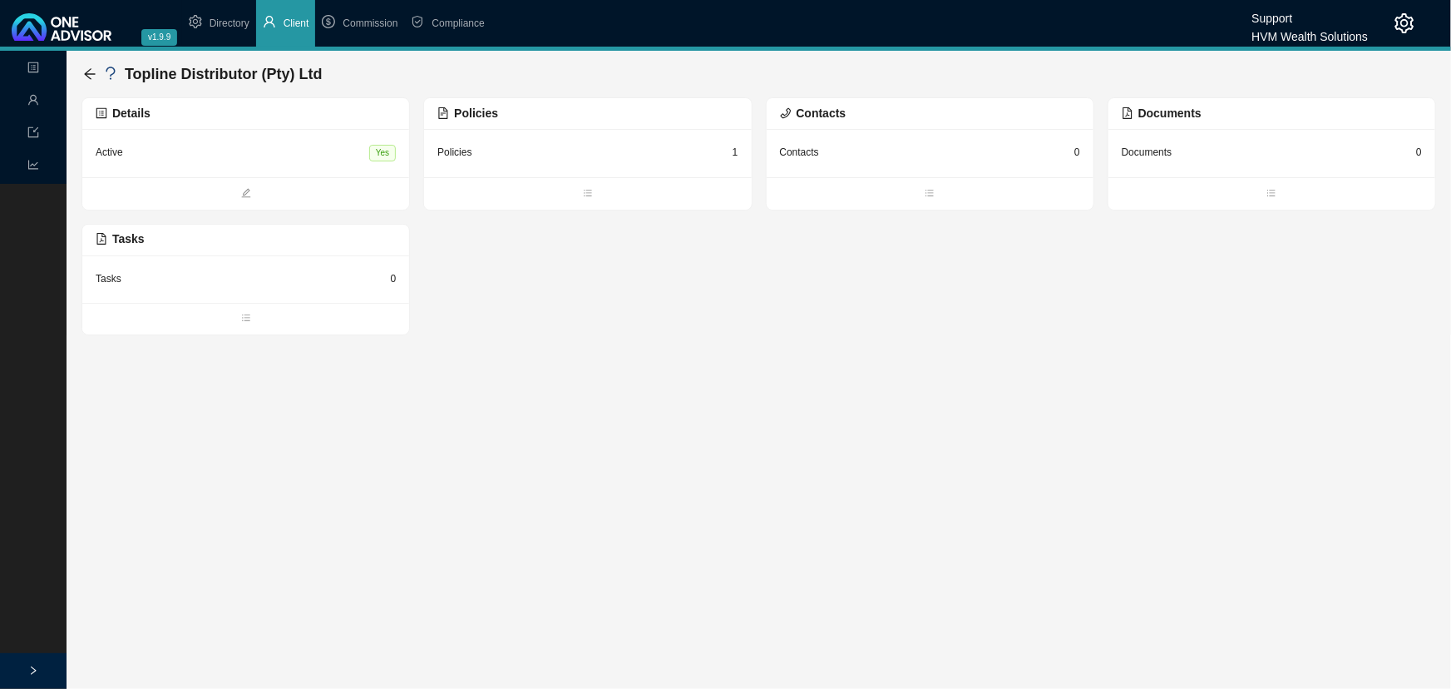
click at [509, 156] on div "Policies 1" at bounding box center [587, 152] width 300 height 21
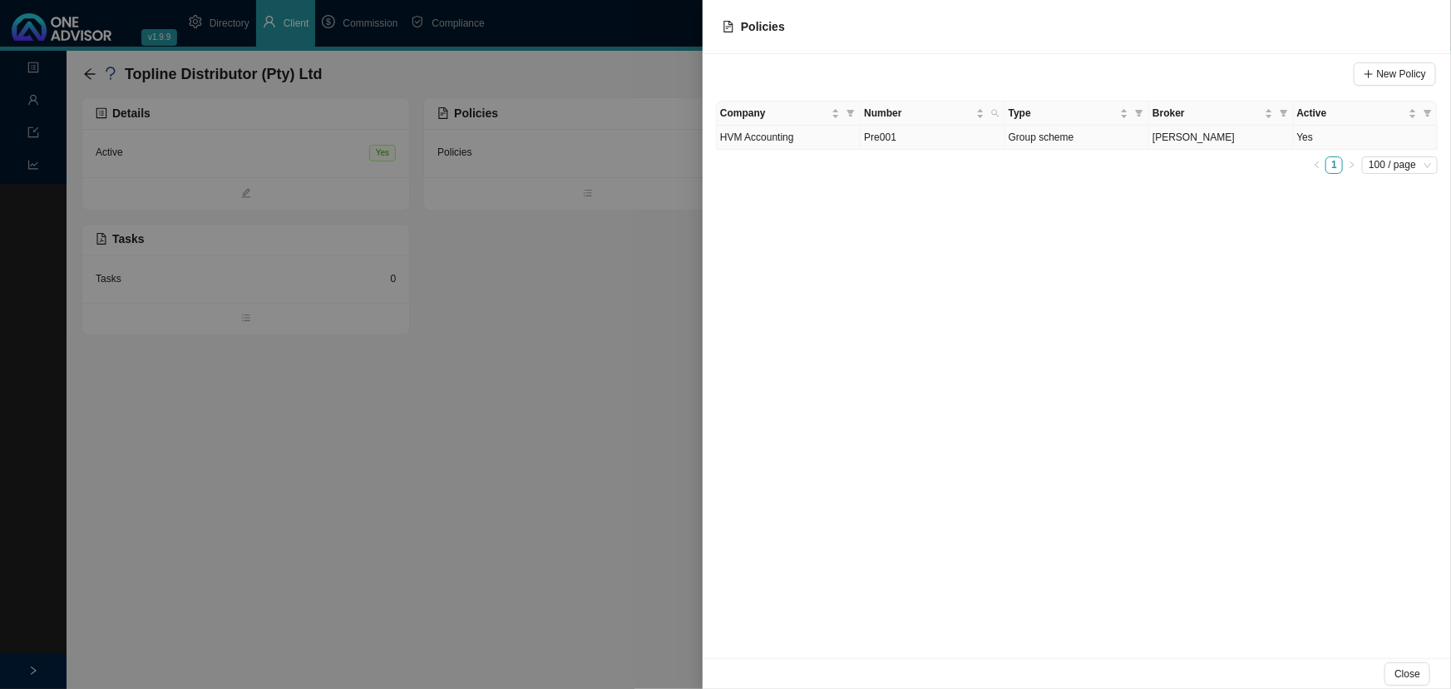
click at [819, 139] on td "HVM Accounting" at bounding box center [789, 138] width 144 height 24
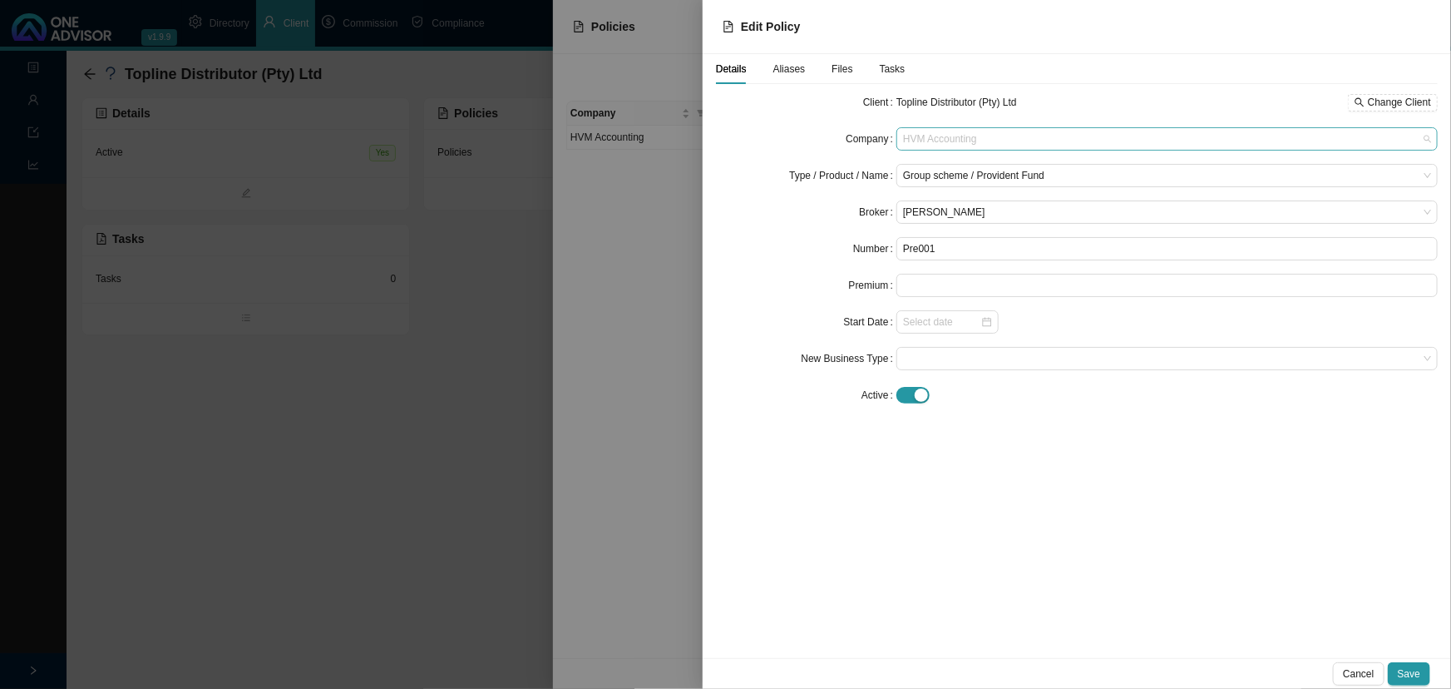
scroll to position [299, 0]
click at [997, 135] on span "HVM Accounting" at bounding box center [1167, 139] width 528 height 22
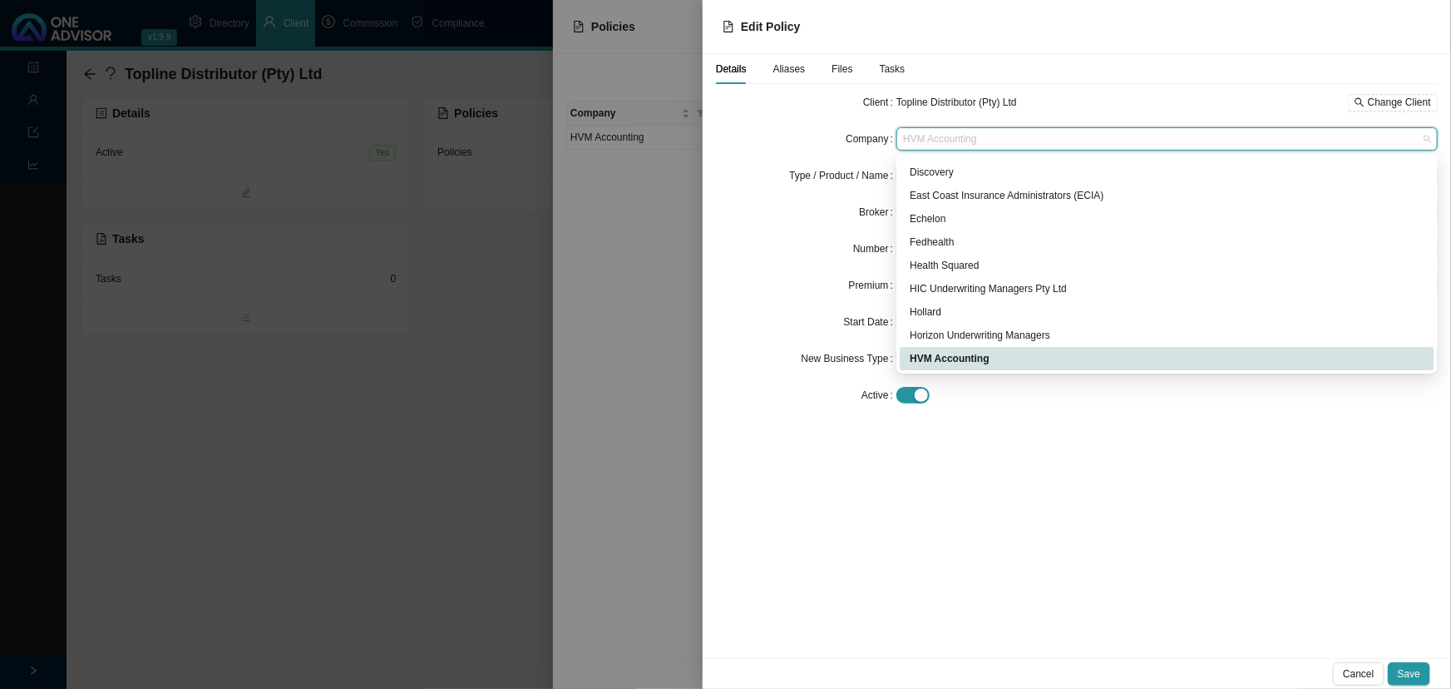
click at [634, 207] on div at bounding box center [725, 344] width 1451 height 689
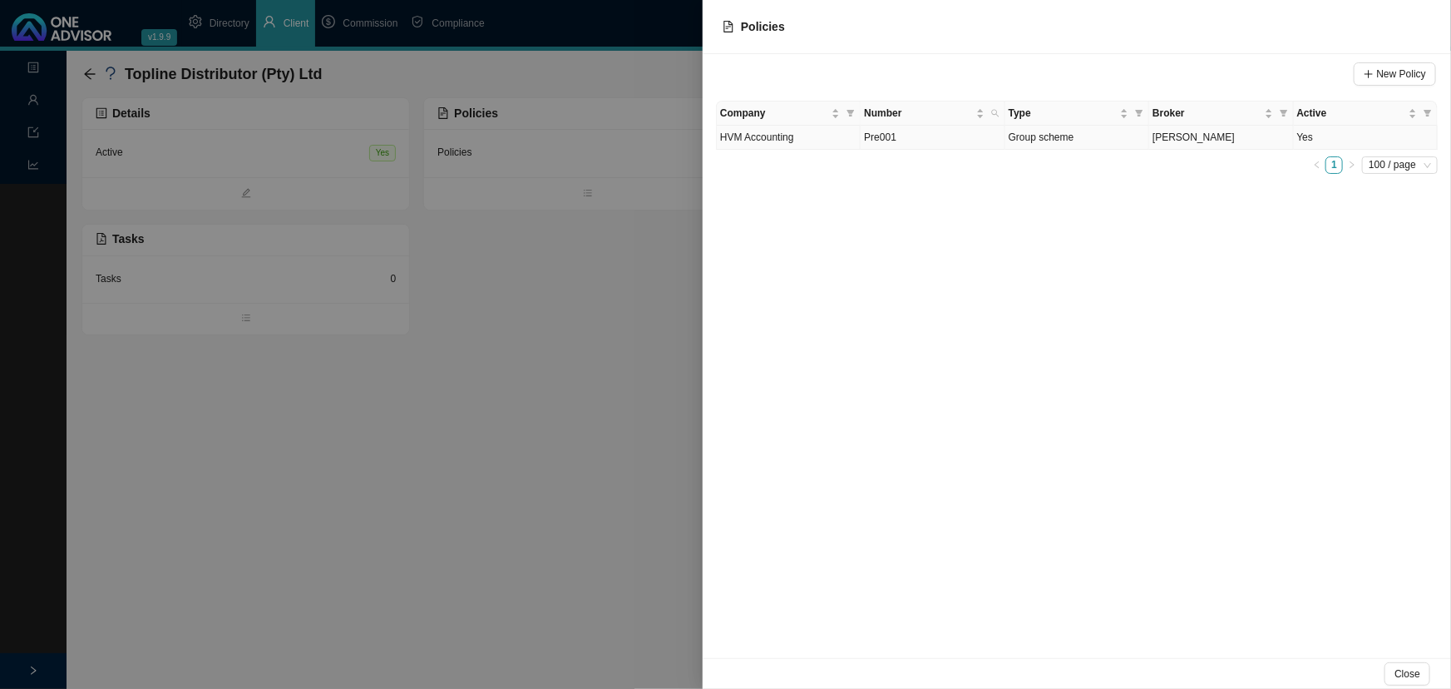
click at [1087, 137] on td "Group scheme" at bounding box center [1077, 138] width 144 height 24
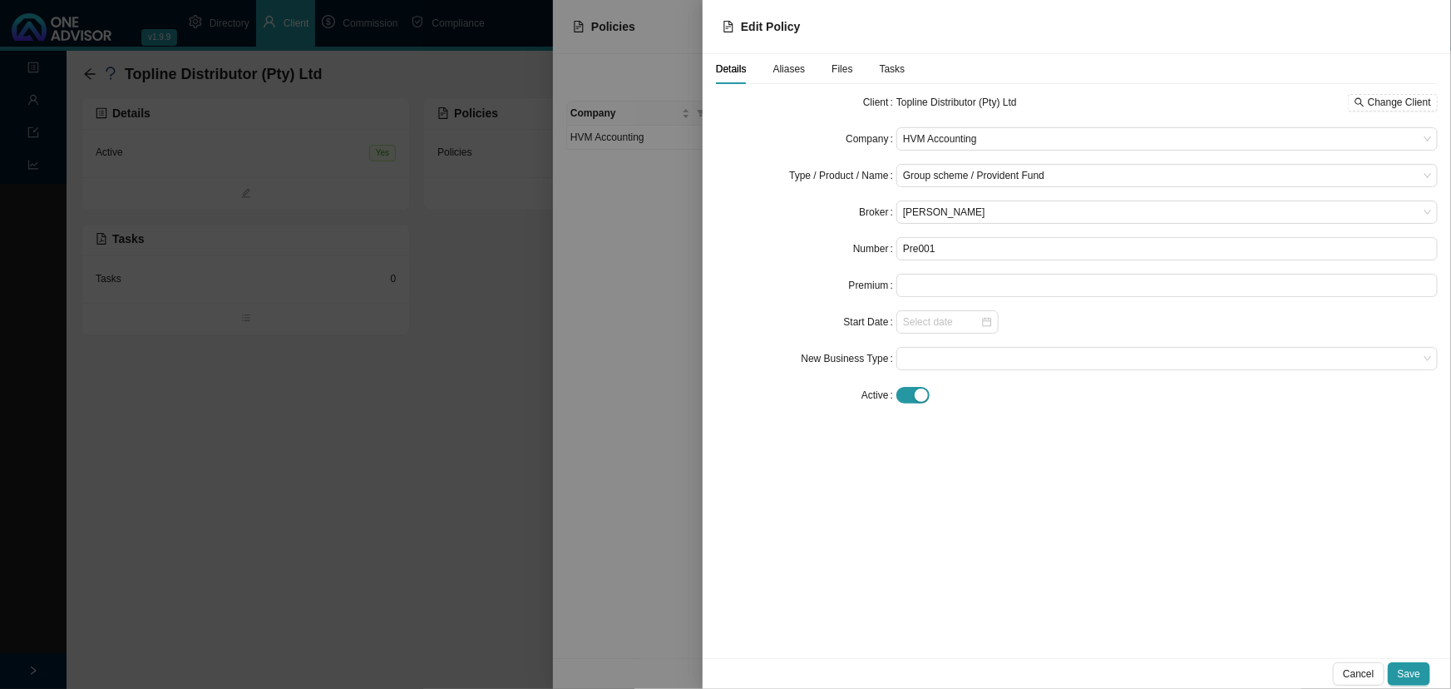
click at [0, 0] on div at bounding box center [0, 0] width 0 height 0
click at [976, 138] on span "HVM Accounting" at bounding box center [1167, 139] width 528 height 22
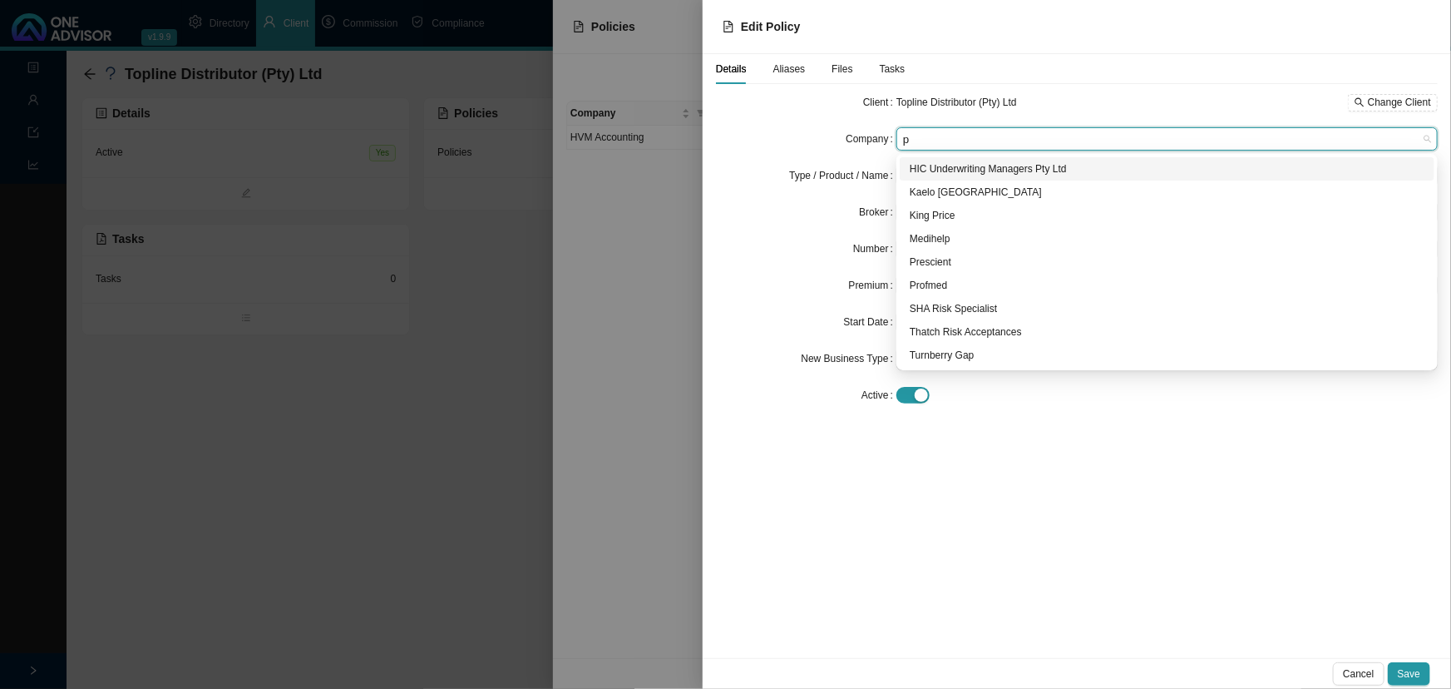
scroll to position [0, 0]
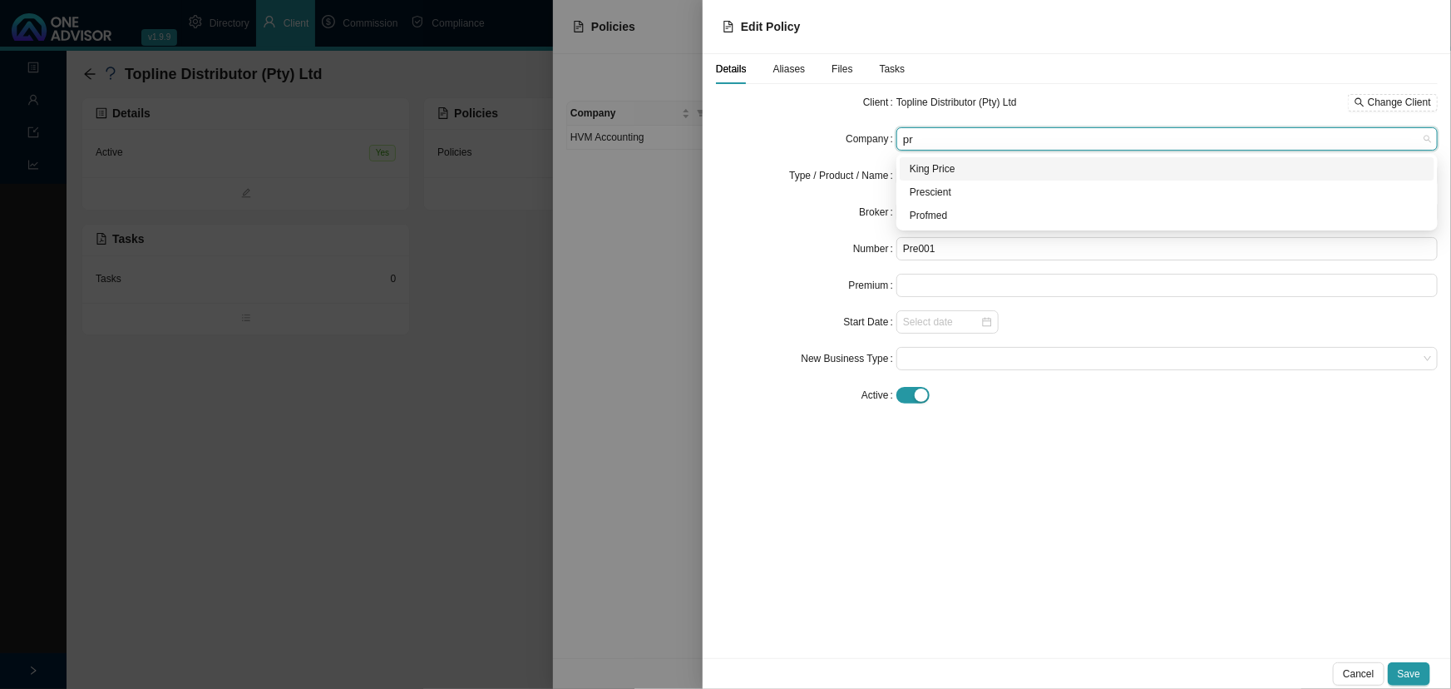
type input "pre"
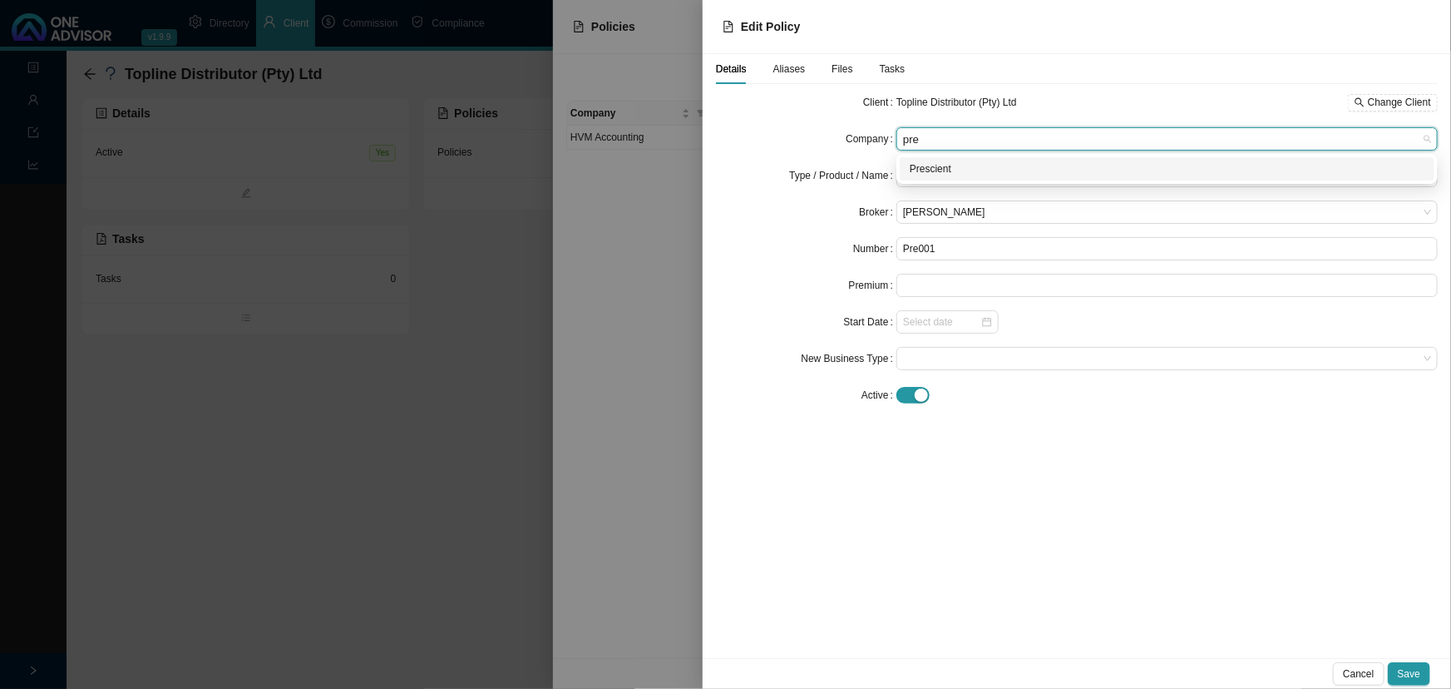
click at [932, 168] on div "Prescient" at bounding box center [1167, 168] width 515 height 17
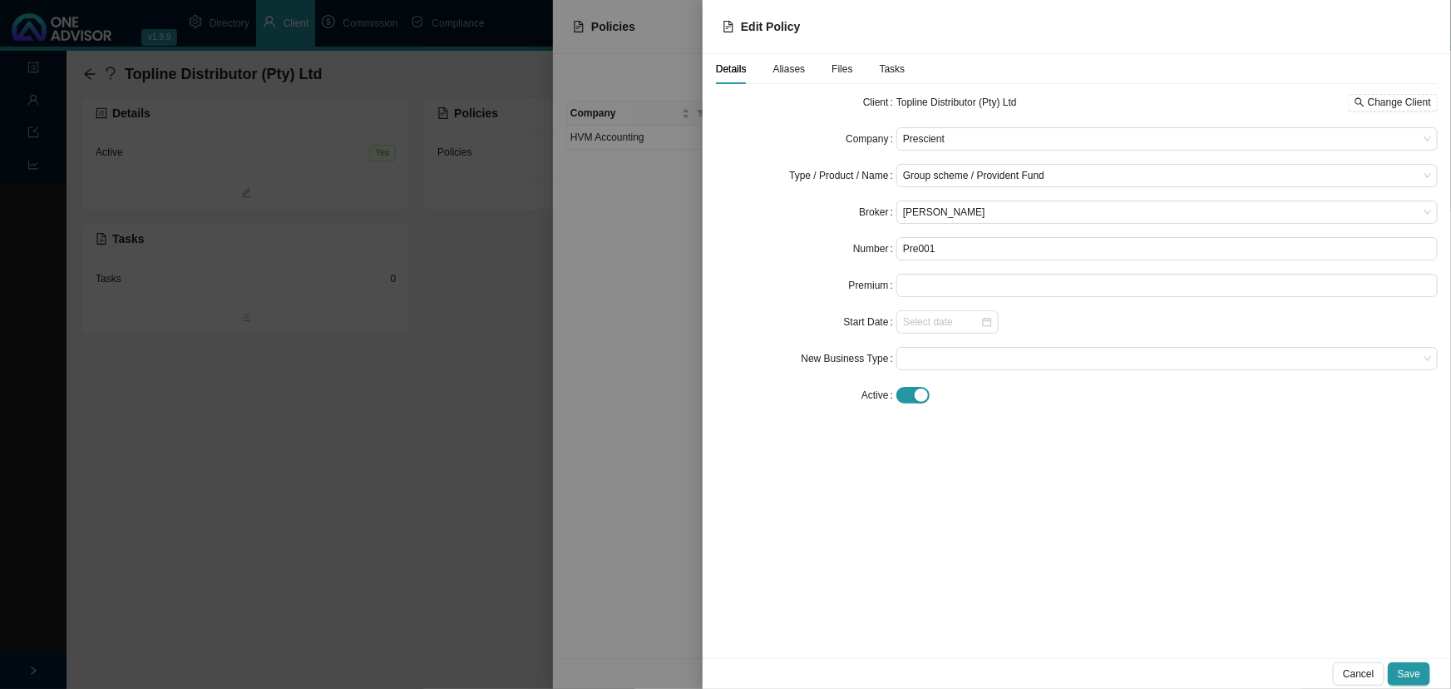
click at [788, 69] on span "Aliases" at bounding box center [789, 69] width 32 height 10
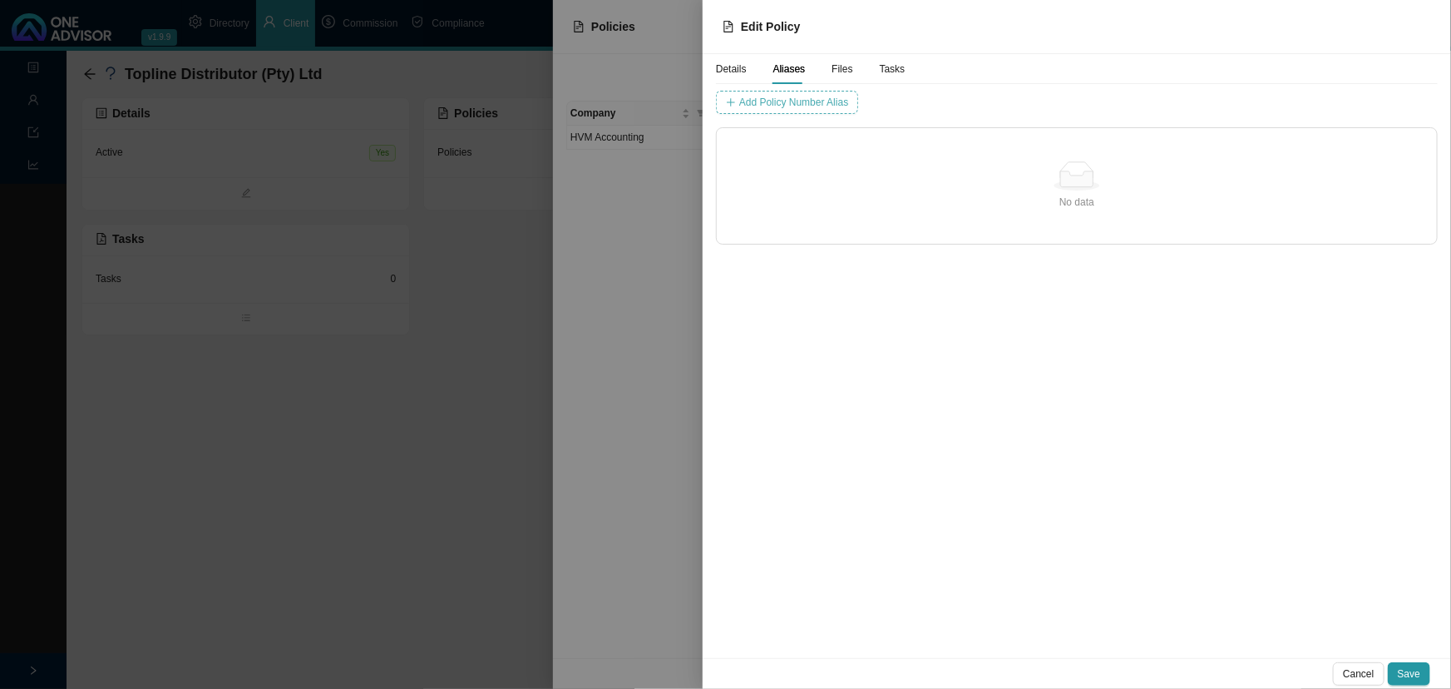
click at [782, 98] on span "Add Policy Number Alias" at bounding box center [793, 102] width 109 height 17
drag, startPoint x: 934, startPoint y: 99, endPoint x: 739, endPoint y: 102, distance: 194.6
click at [739, 102] on div "Policy Number Alias Topline Distributors (Pty) Ltd (Prescient Umbrella Providen…" at bounding box center [863, 102] width 295 height 23
type input "Topline Distributors (Pty) Ltd (Prescient Umbrella Provident Fund)"
click at [1083, 97] on span "Add Policy Number Alias" at bounding box center [1137, 102] width 109 height 17
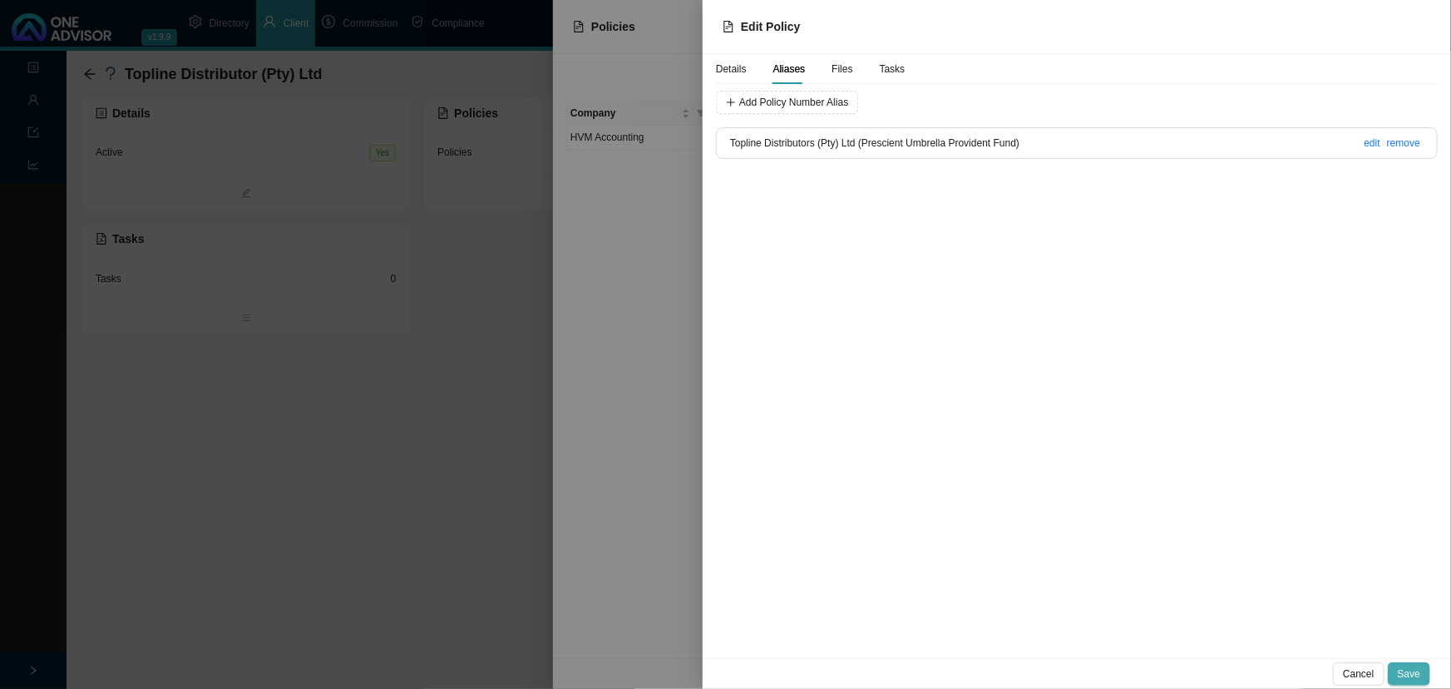
click at [1411, 670] on span "Save" at bounding box center [1409, 673] width 22 height 17
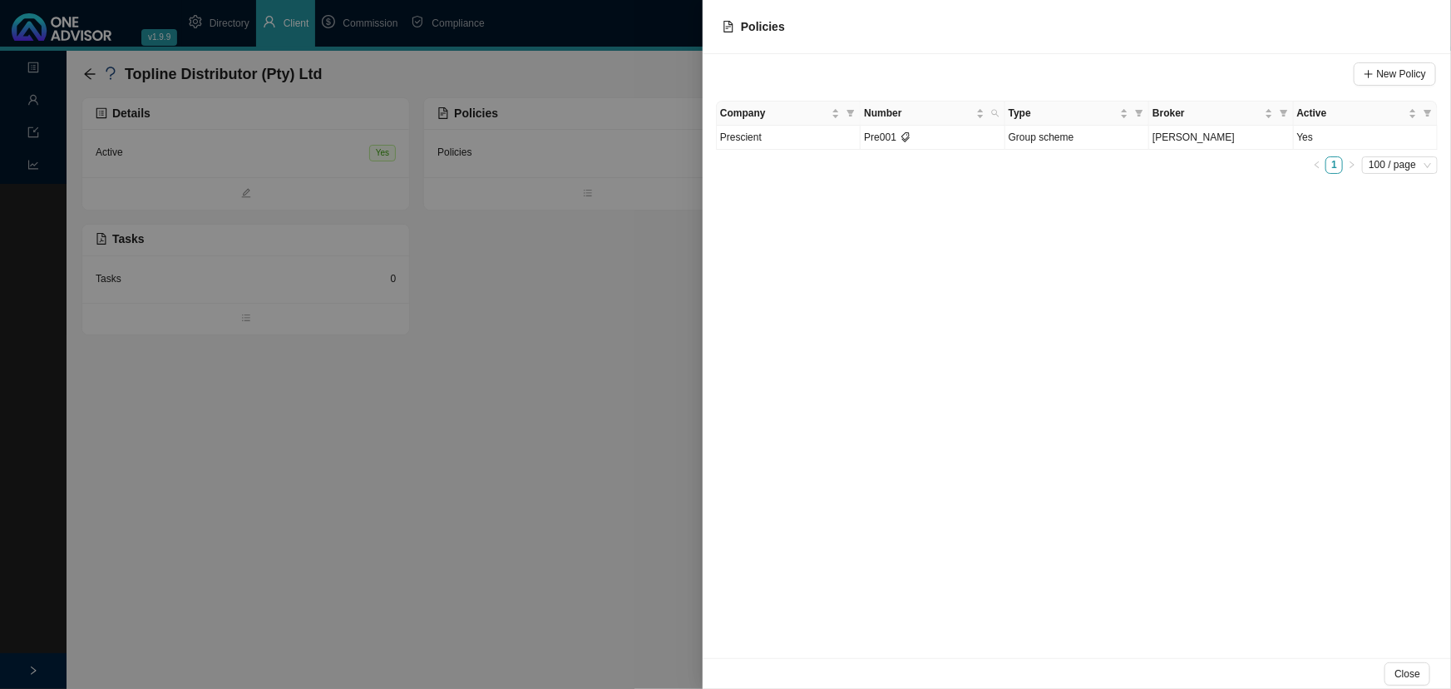
click at [580, 253] on div at bounding box center [725, 344] width 1451 height 689
